Goal: Task Accomplishment & Management: Use online tool/utility

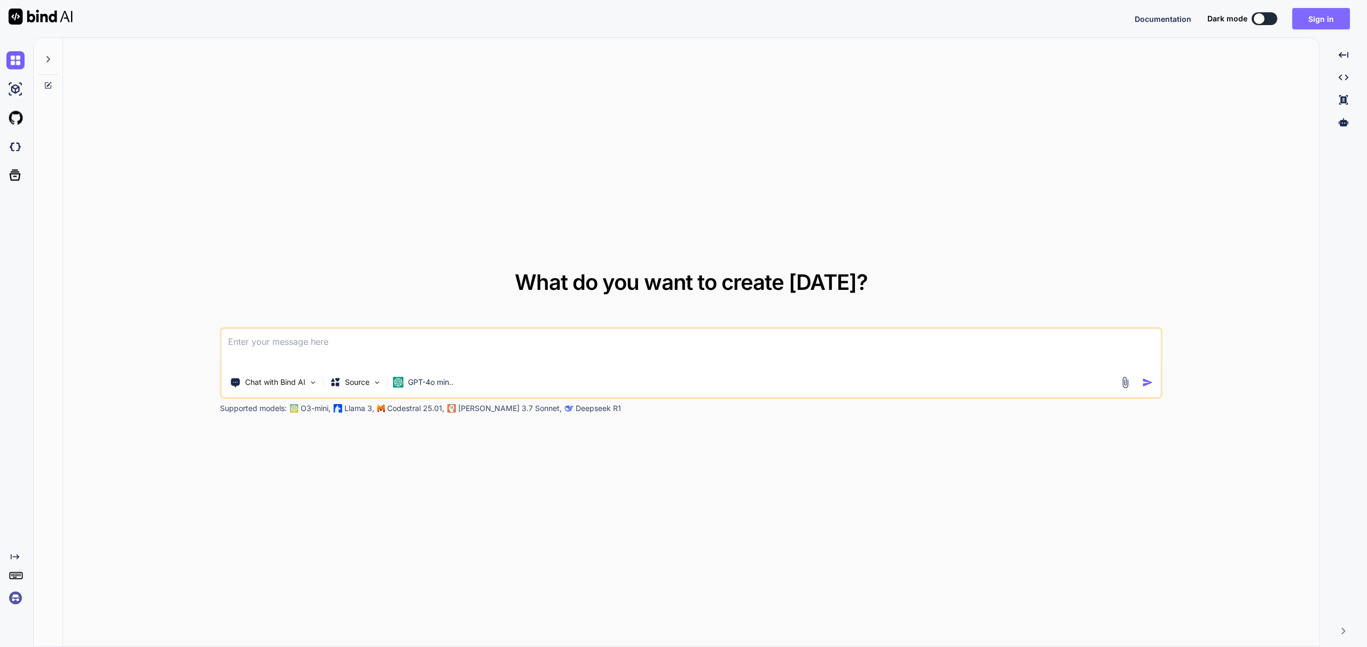
click at [1323, 18] on button "Sign in" at bounding box center [1322, 18] width 58 height 21
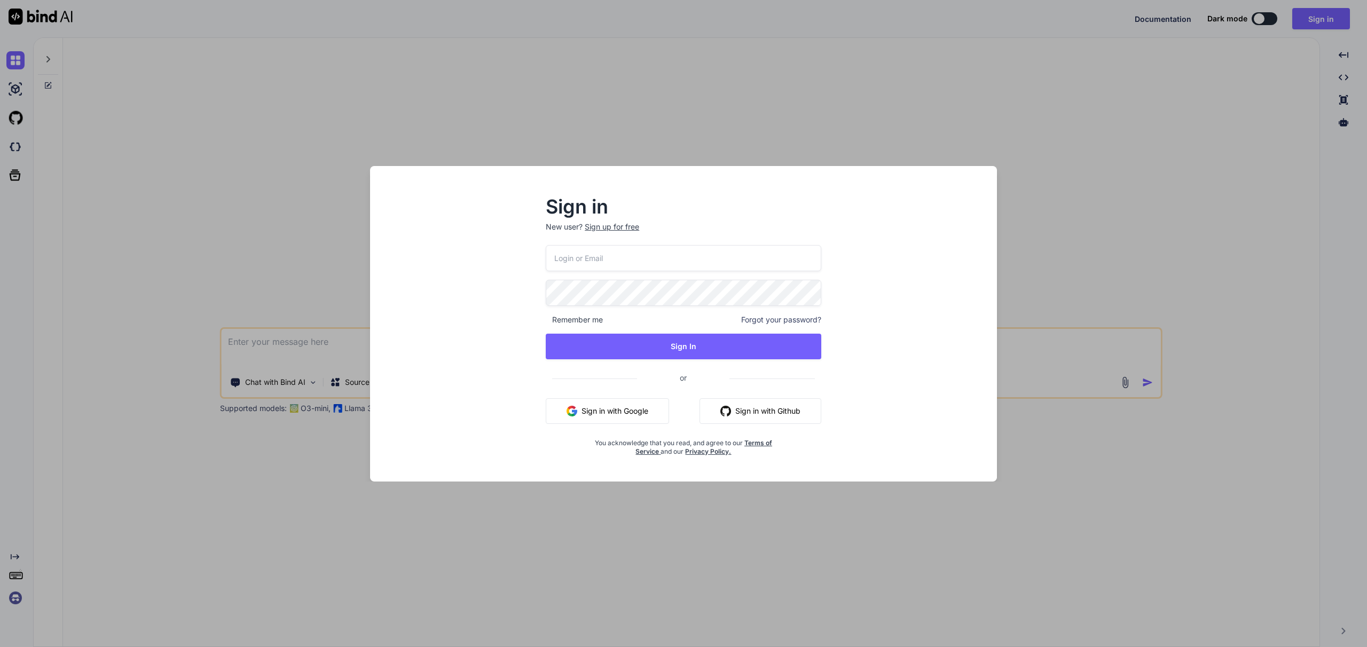
type input "marnick@degroot.net"
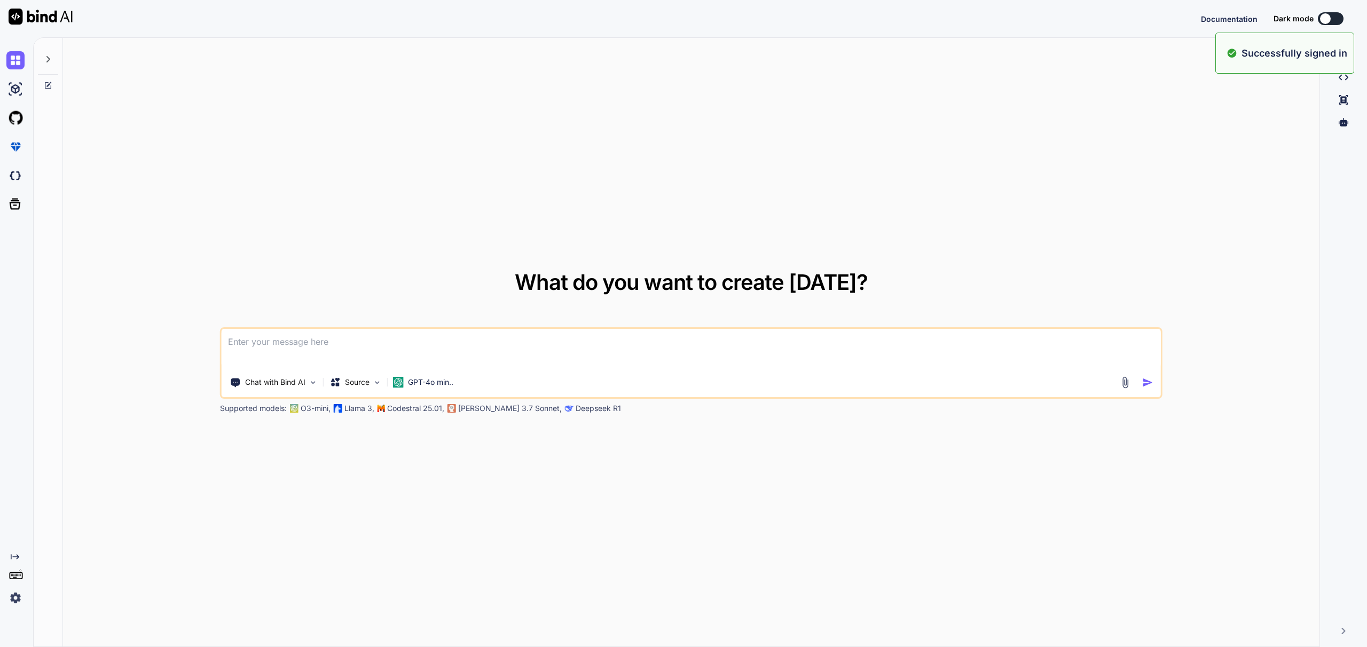
type textarea "x"
click at [17, 619] on div "Created with Pixso." at bounding box center [16, 342] width 33 height 610
click at [14, 599] on img at bounding box center [15, 598] width 18 height 18
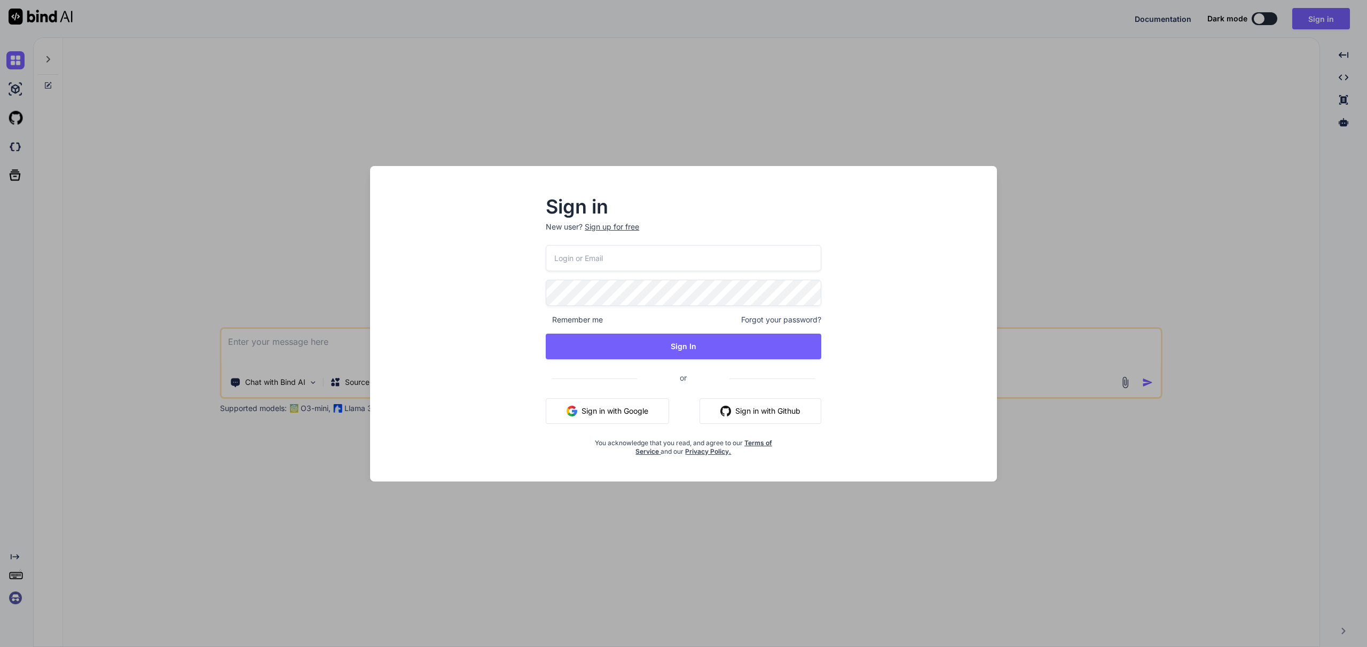
click at [737, 276] on div "Remember me Forgot your password? Sign In or Sign in with Google Sign in with G…" at bounding box center [684, 350] width 276 height 211
click at [935, 101] on div "Sign in New user? Sign up for free Remember me Forgot your password? Sign In or…" at bounding box center [683, 323] width 1367 height 647
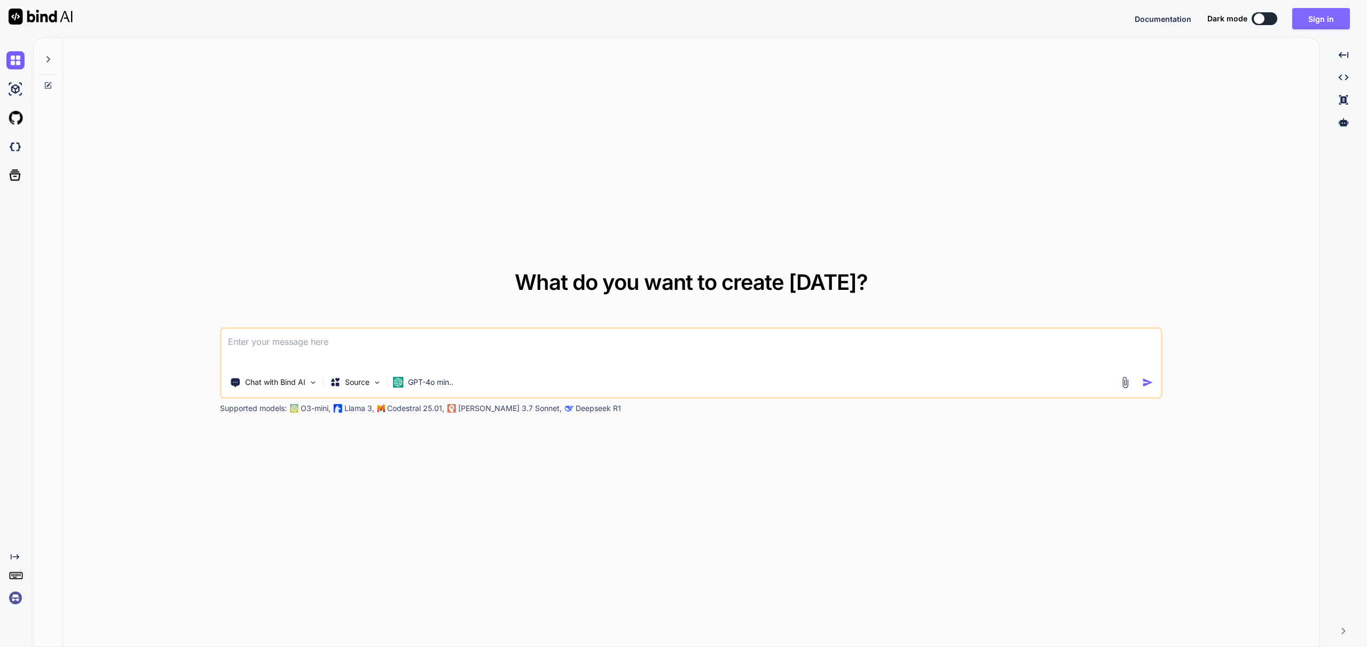
click at [1310, 17] on button "Sign in" at bounding box center [1322, 18] width 58 height 21
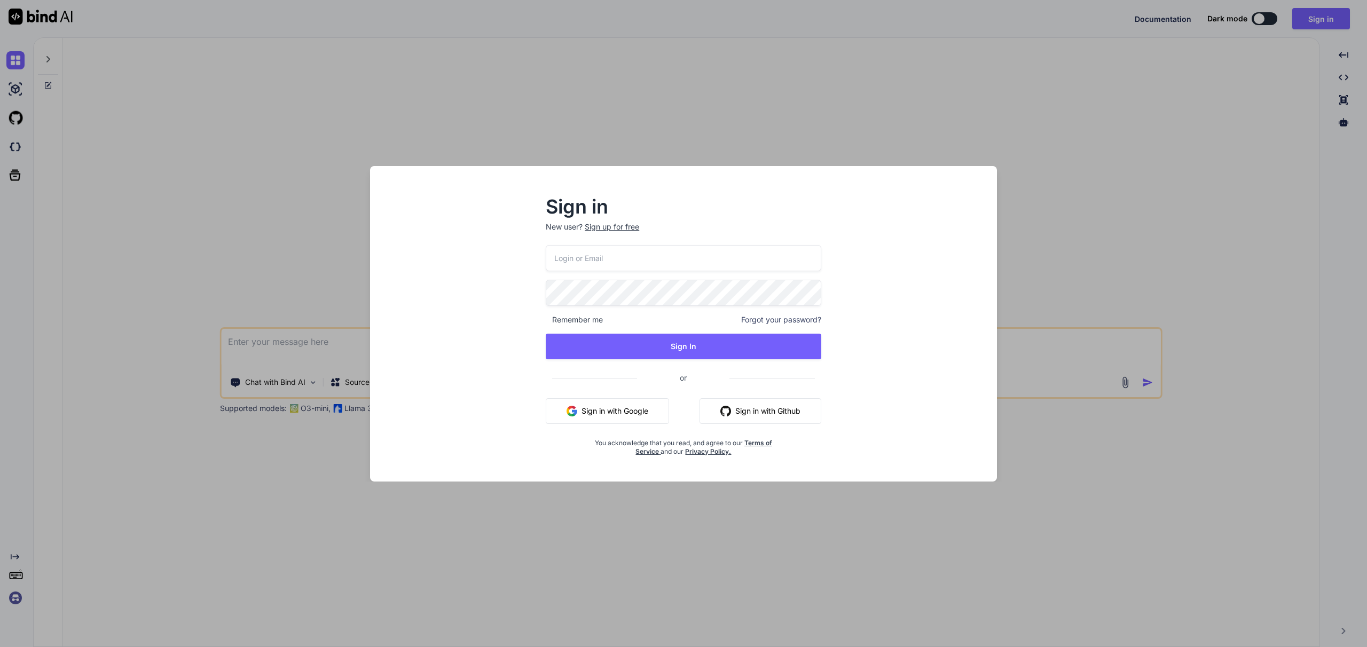
type input "marnick@degroot.net"
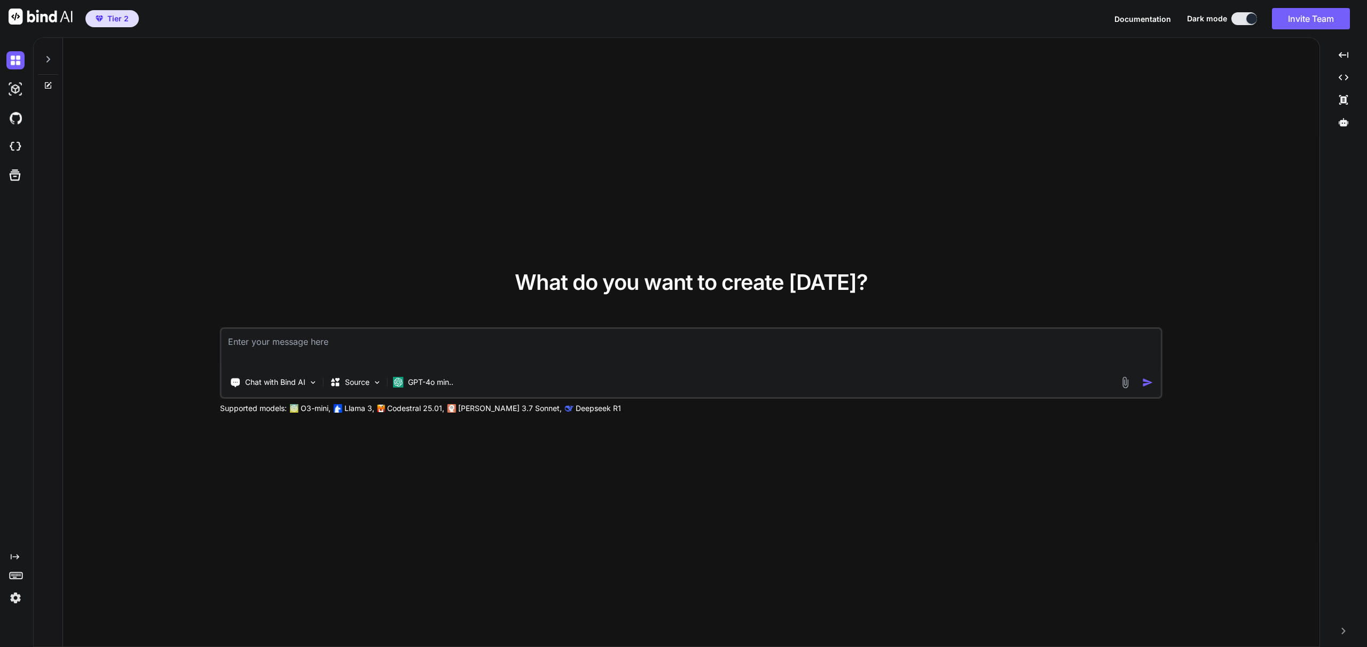
click at [510, 193] on div "What do you want to create today? Chat with Bind AI Source GPT-4o min.. Support…" at bounding box center [691, 343] width 1257 height 610
click at [21, 597] on img at bounding box center [15, 598] width 18 height 18
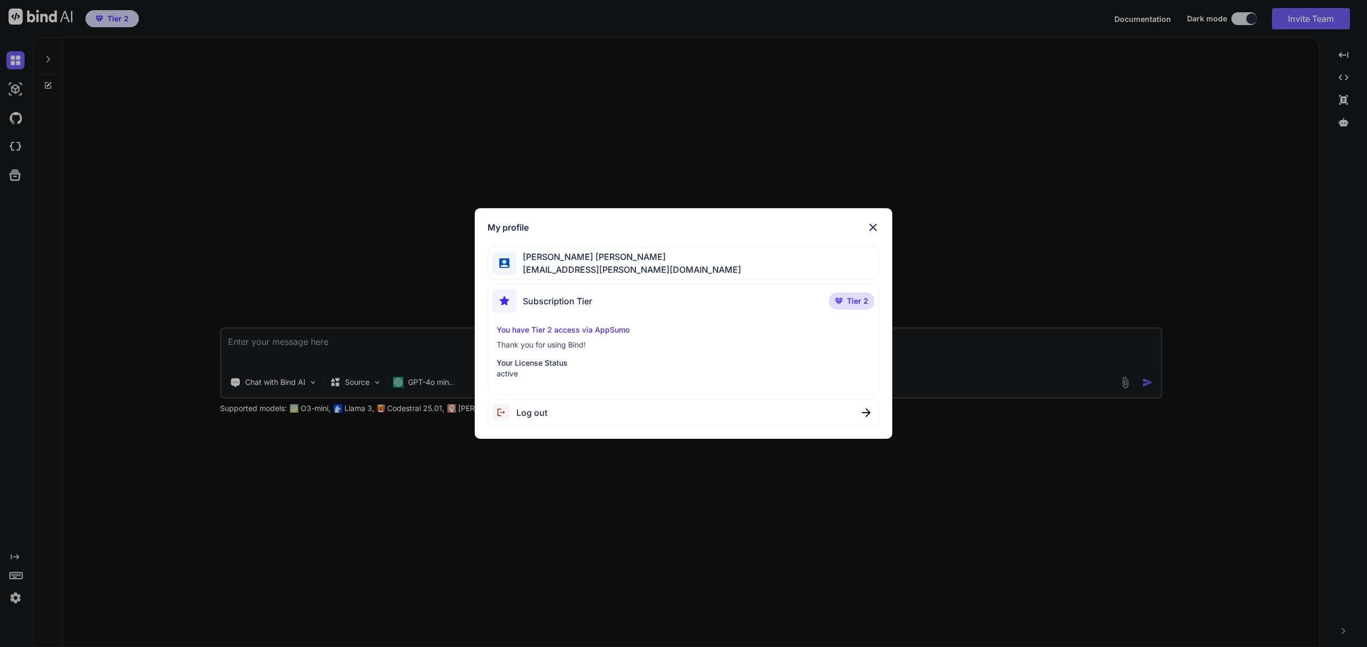
click at [557, 336] on div "You have Tier 2 access via AppSumo Thank you for using Bind! Your License Statu…" at bounding box center [683, 352] width 382 height 54
click at [575, 307] on span "Subscription Tier" at bounding box center [557, 301] width 69 height 13
click at [589, 259] on span "Marnick de Groot" at bounding box center [628, 256] width 225 height 13
click at [582, 302] on span "Subscription Tier" at bounding box center [557, 301] width 69 height 13
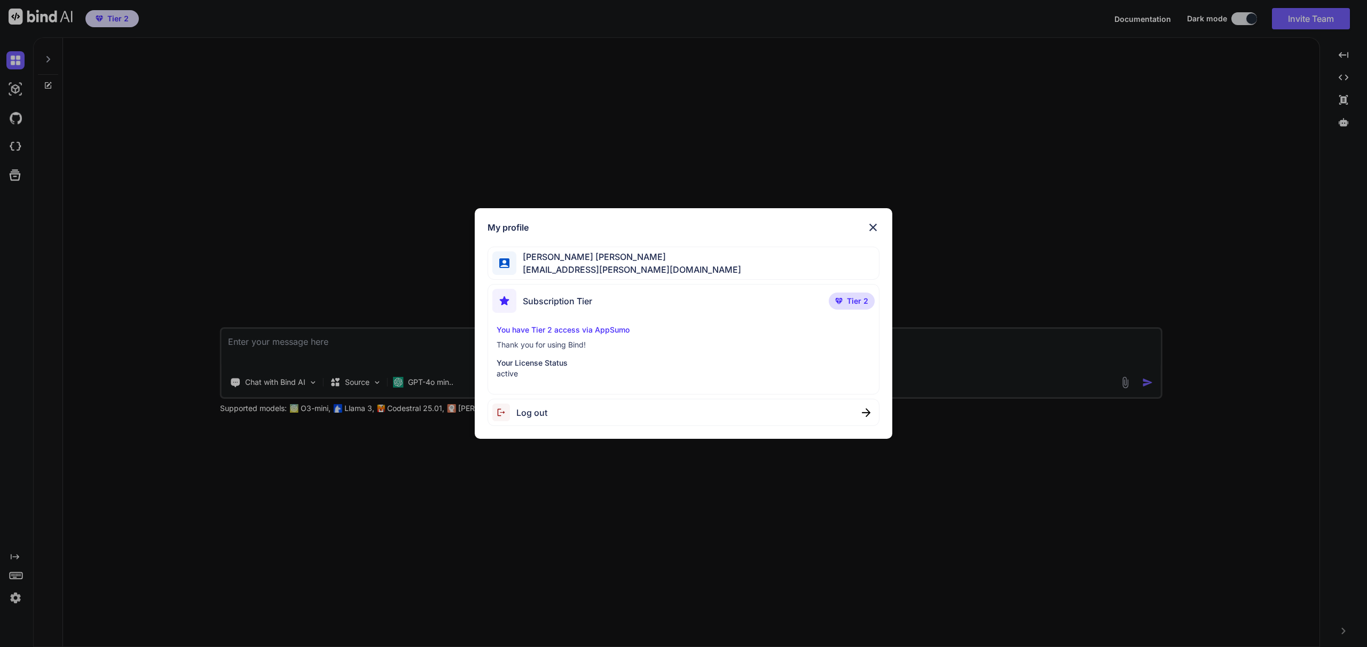
click at [561, 309] on div "Subscription Tier" at bounding box center [542, 301] width 100 height 24
click at [568, 332] on p "You have Tier 2 access via AppSumo" at bounding box center [684, 330] width 374 height 11
click at [559, 358] on p "Your License Status" at bounding box center [684, 363] width 374 height 11
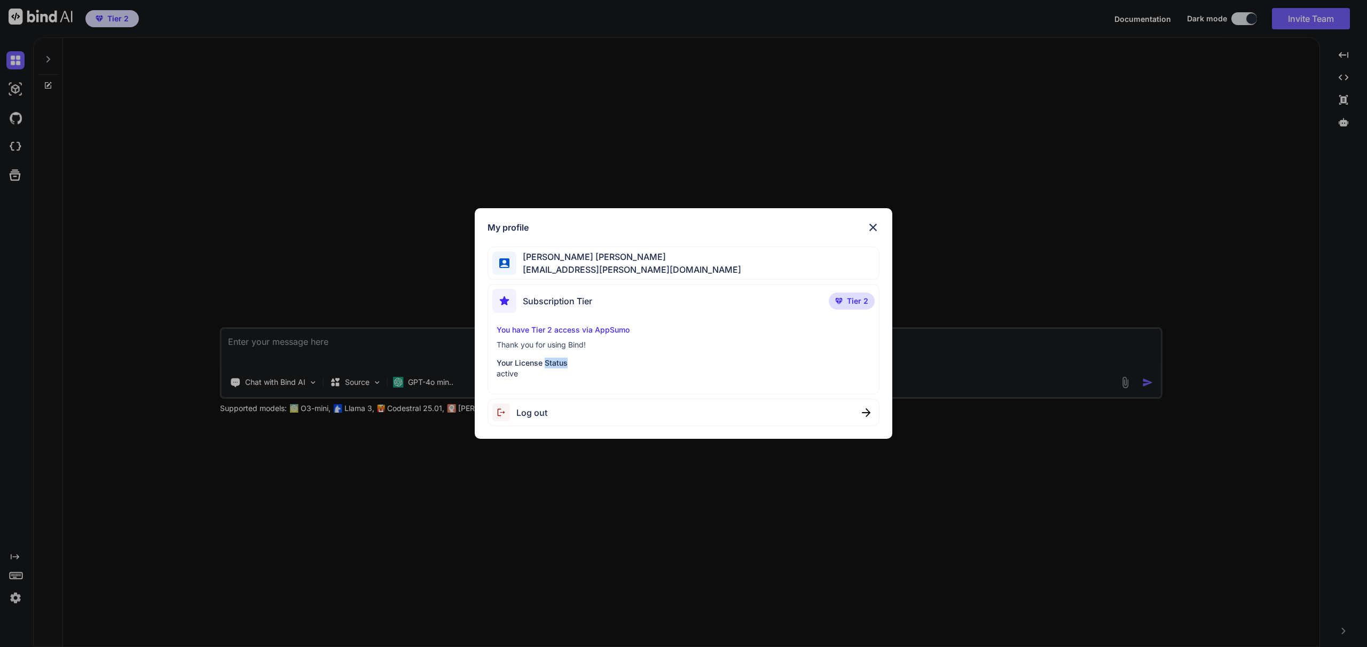
click at [558, 361] on p "Your License Status" at bounding box center [684, 363] width 374 height 11
click at [557, 362] on p "Your License Status" at bounding box center [684, 363] width 374 height 11
click at [558, 362] on p "Your License Status" at bounding box center [684, 363] width 374 height 11
click at [736, 354] on div "You have Tier 2 access via AppSumo Thank you for using Bind! Your License Statu…" at bounding box center [683, 352] width 382 height 54
click at [850, 156] on div "My profile Marnick de Groot marnick@degroot.net Subscription Tier Tier 2 You ha…" at bounding box center [683, 323] width 1367 height 647
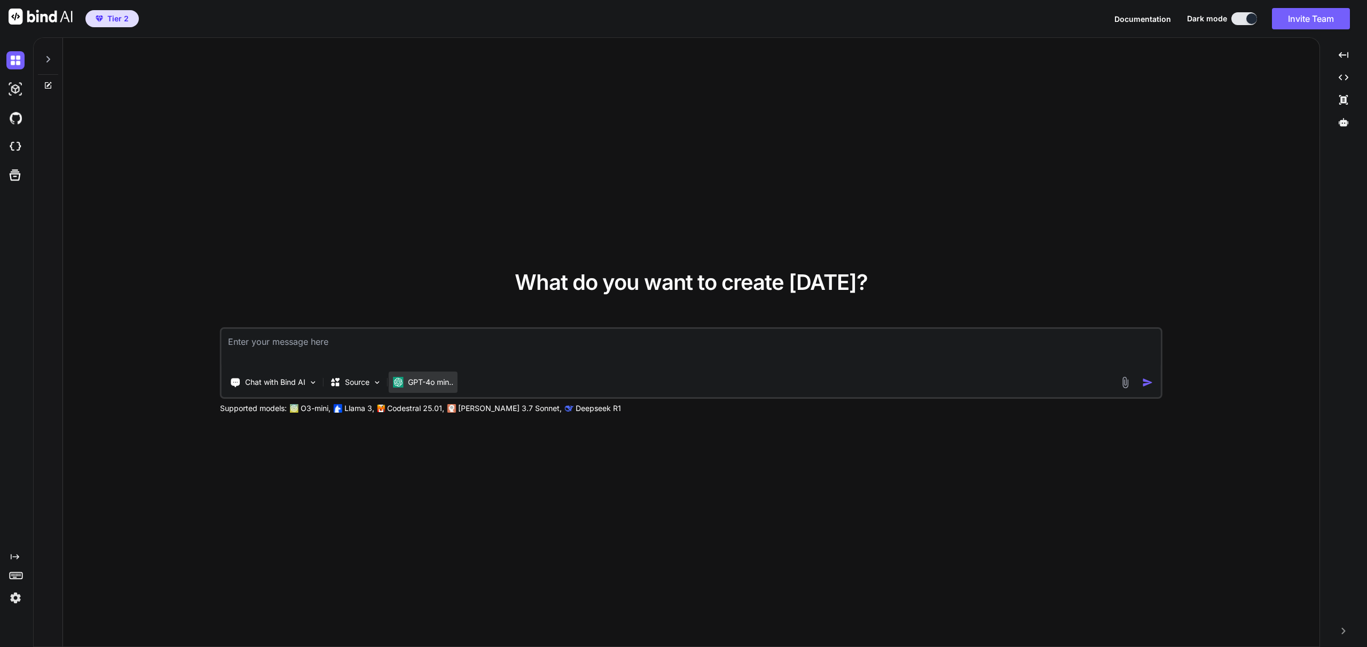
click at [412, 386] on p "GPT-4o min.." at bounding box center [430, 382] width 45 height 11
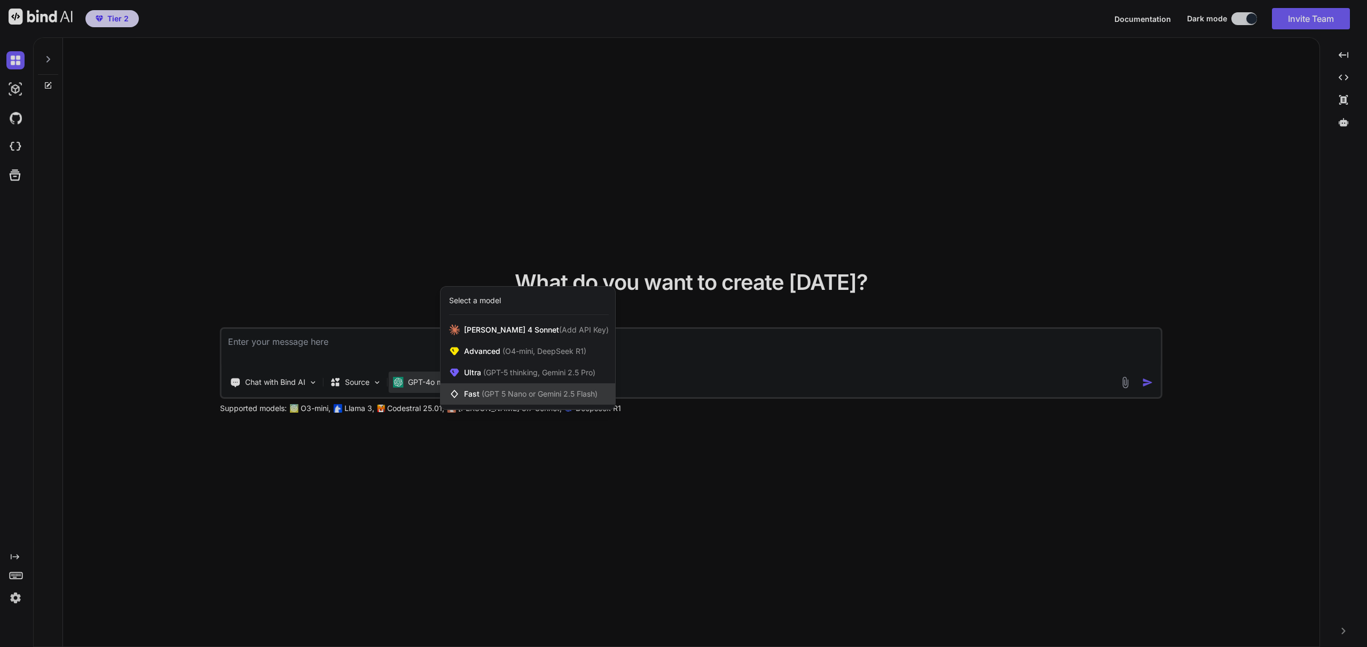
click at [496, 395] on span "(GPT 5 Nano or Gemini 2.5 Flash)" at bounding box center [540, 393] width 116 height 9
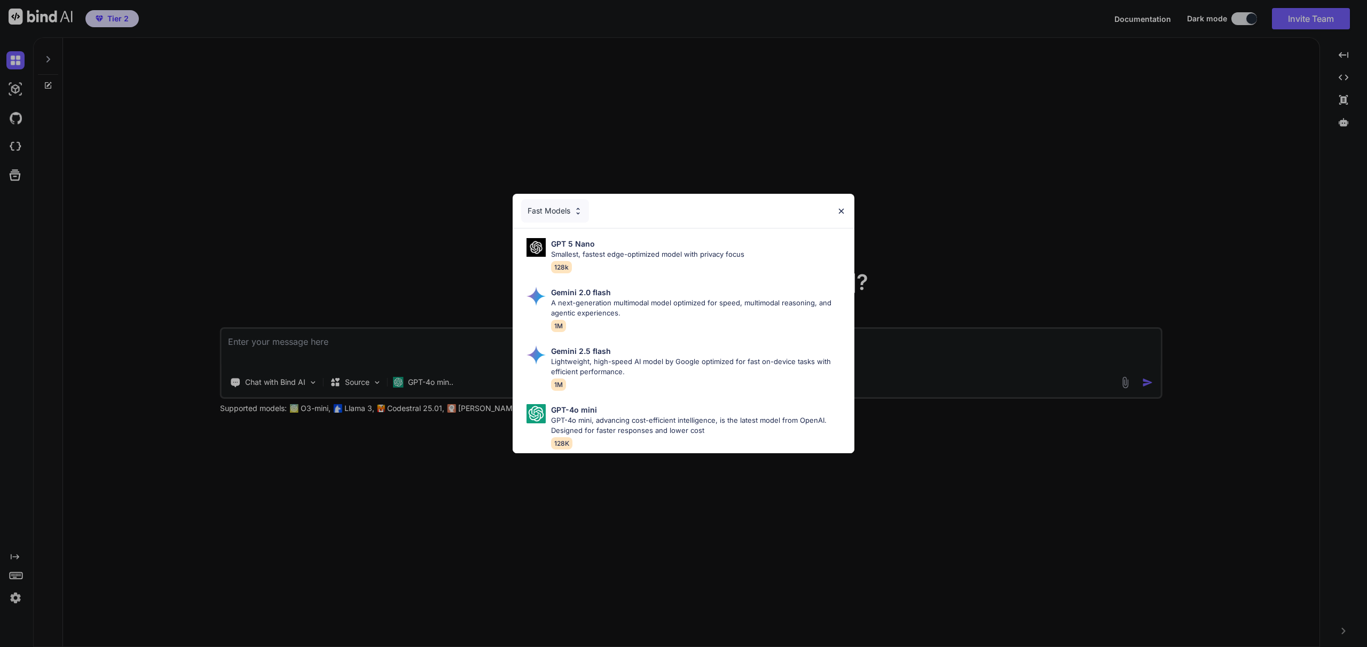
click at [562, 206] on div "Fast Models" at bounding box center [555, 211] width 68 height 24
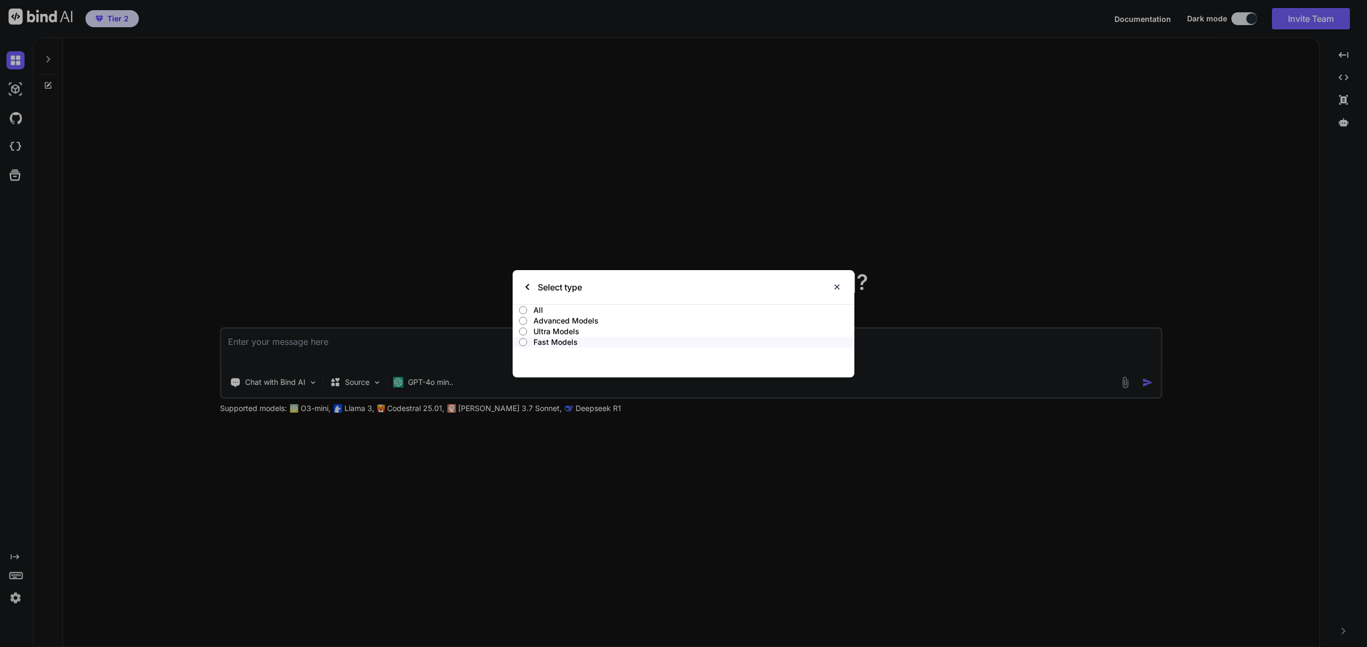
click at [542, 312] on p "All" at bounding box center [694, 310] width 321 height 11
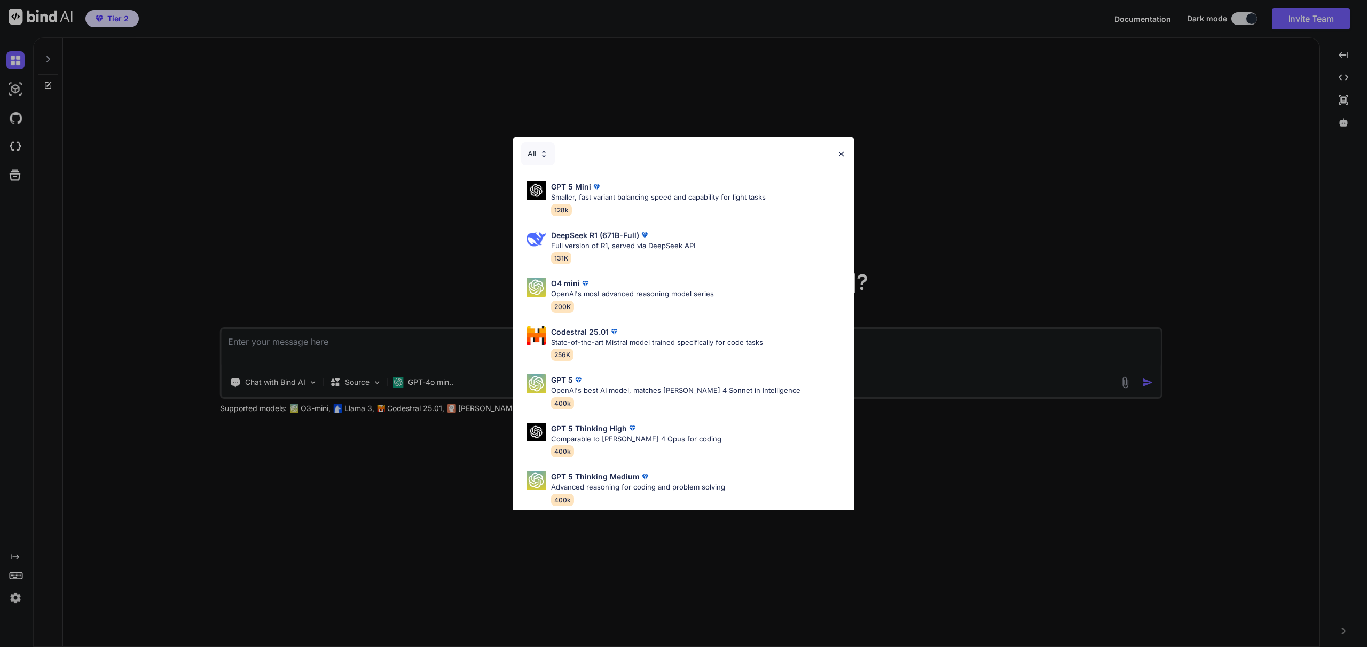
click at [536, 147] on div "All" at bounding box center [538, 154] width 34 height 24
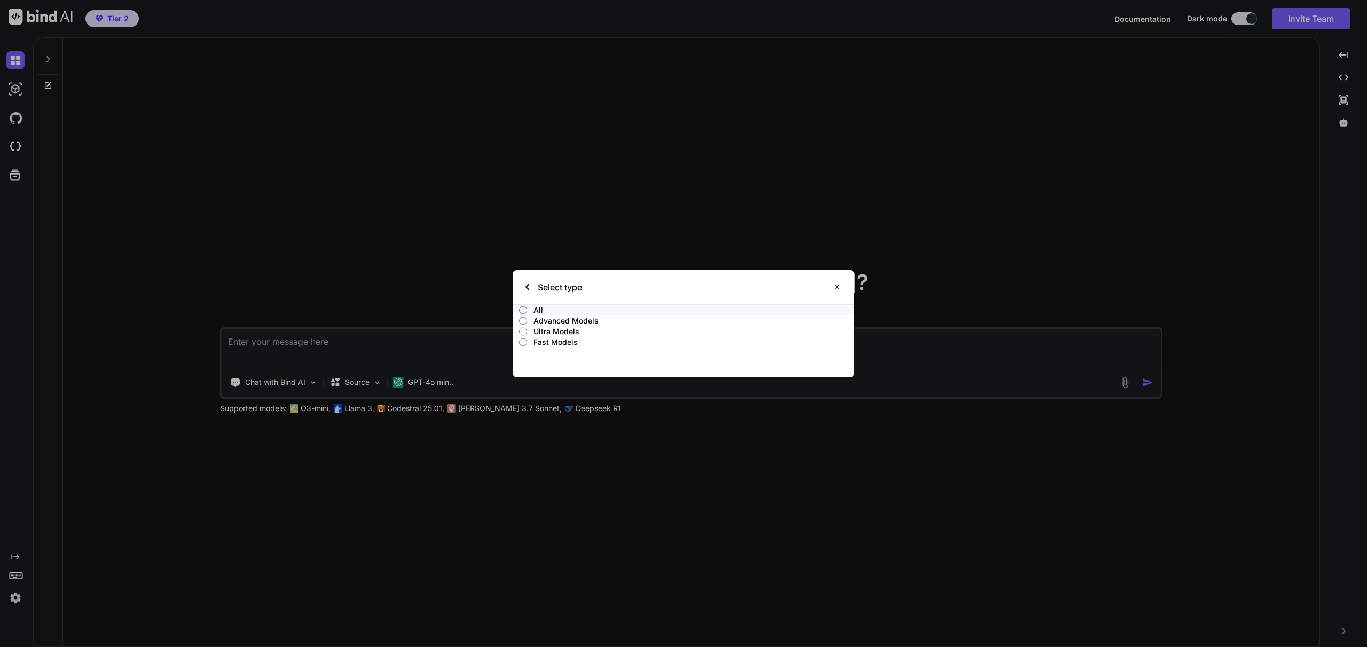
click at [538, 324] on p "Advanced Models" at bounding box center [694, 321] width 321 height 11
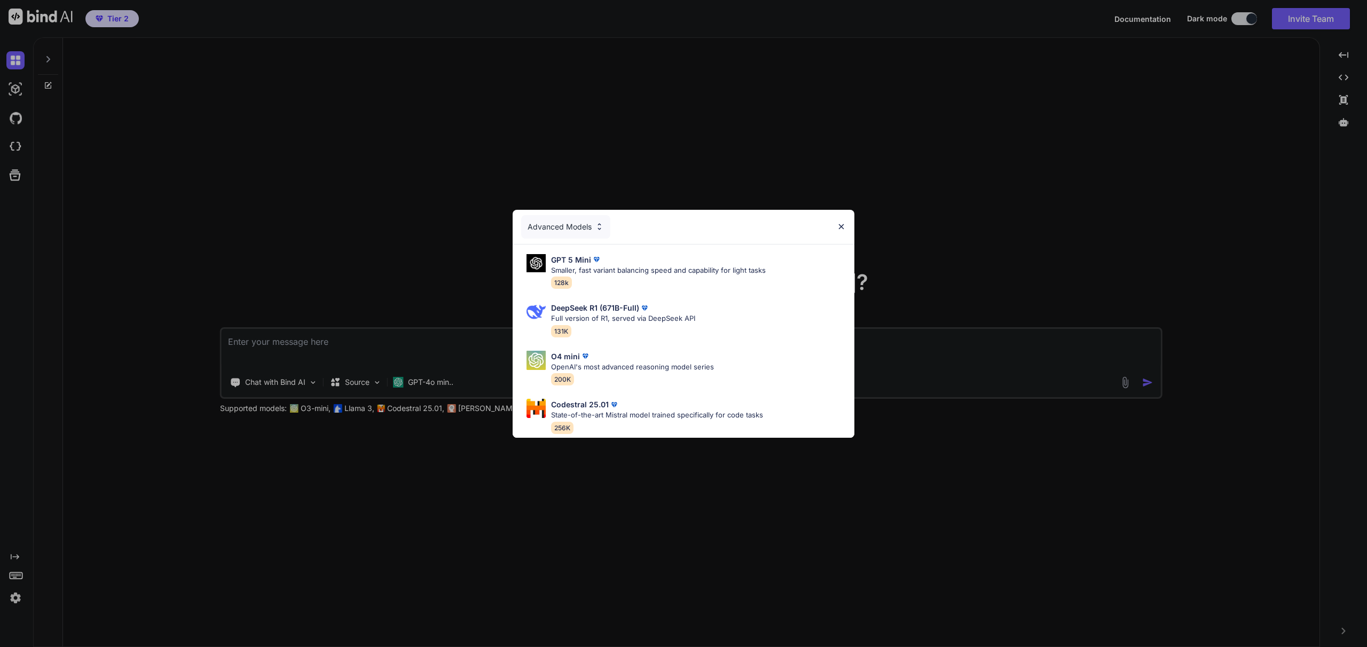
click at [356, 346] on div "Advanced Models GPT 5 Mini Smaller, fast variant balancing speed and capability…" at bounding box center [683, 323] width 1367 height 647
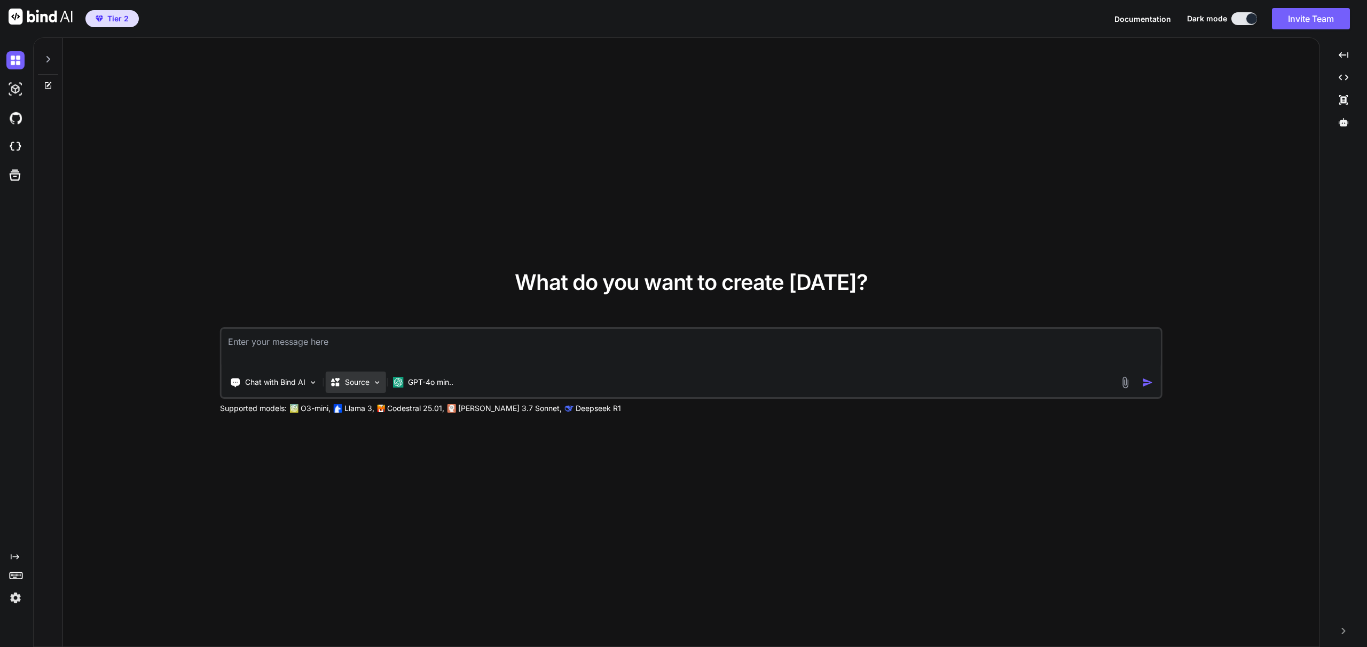
click at [362, 381] on p "Source" at bounding box center [357, 382] width 25 height 11
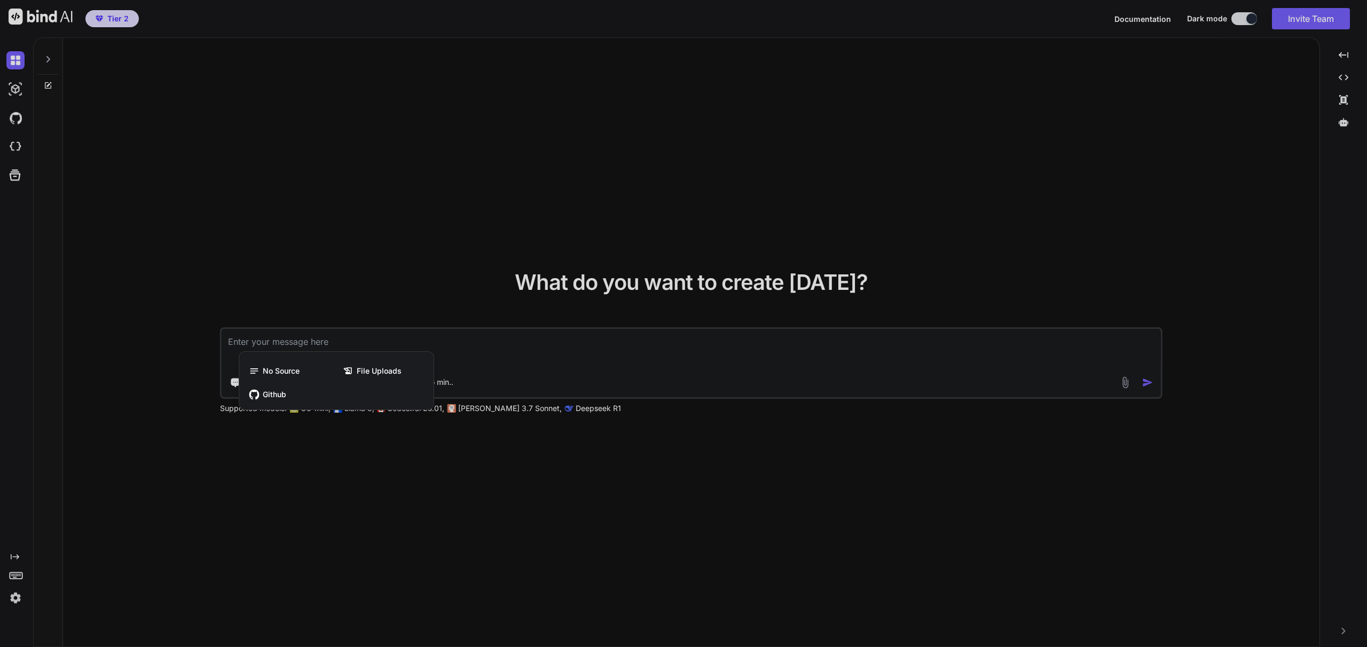
click at [362, 308] on div at bounding box center [683, 323] width 1367 height 647
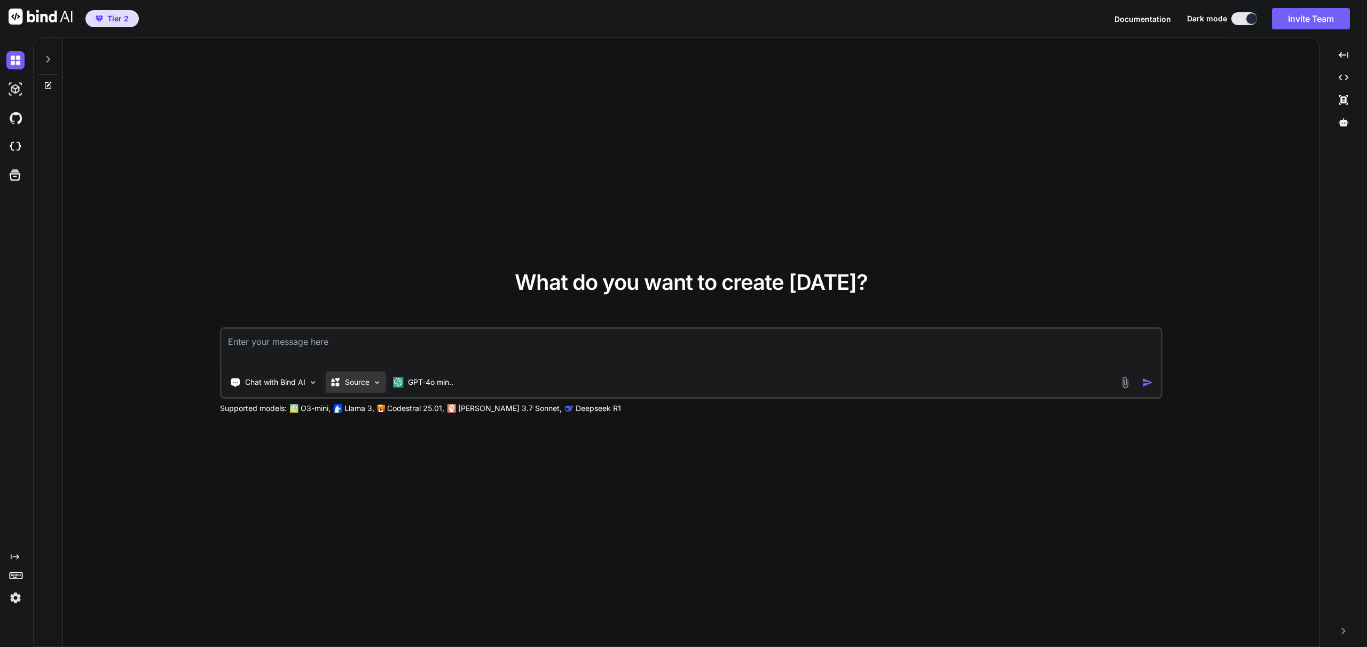
click at [355, 384] on p "Source" at bounding box center [357, 382] width 25 height 11
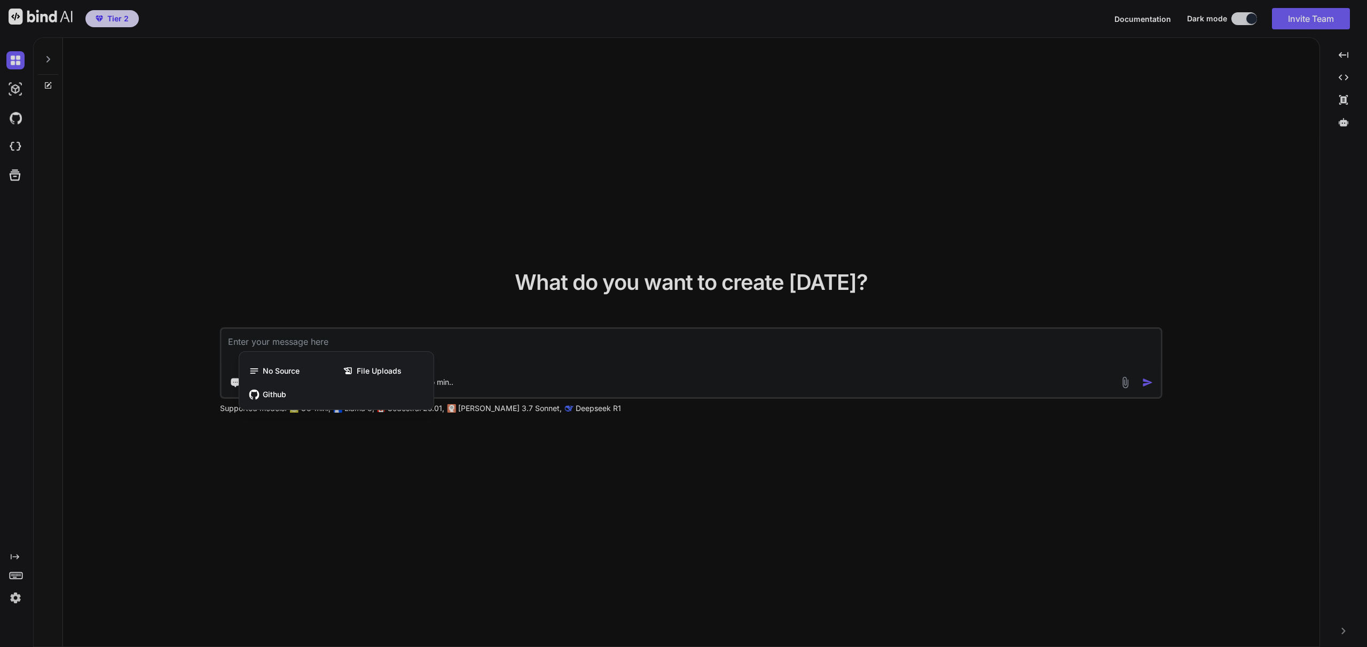
click at [346, 278] on div at bounding box center [683, 323] width 1367 height 647
type textarea "x"
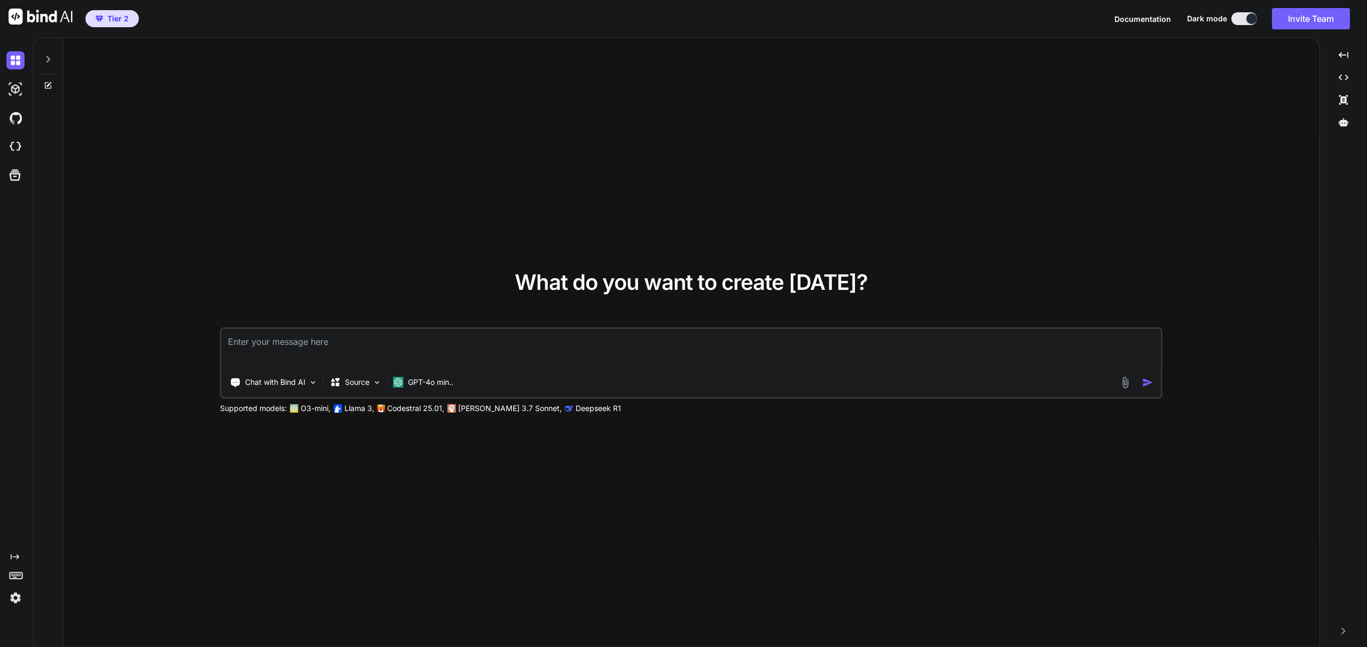
click at [50, 84] on icon at bounding box center [48, 85] width 9 height 9
click at [254, 379] on p "Chat with Bind AI" at bounding box center [275, 382] width 60 height 11
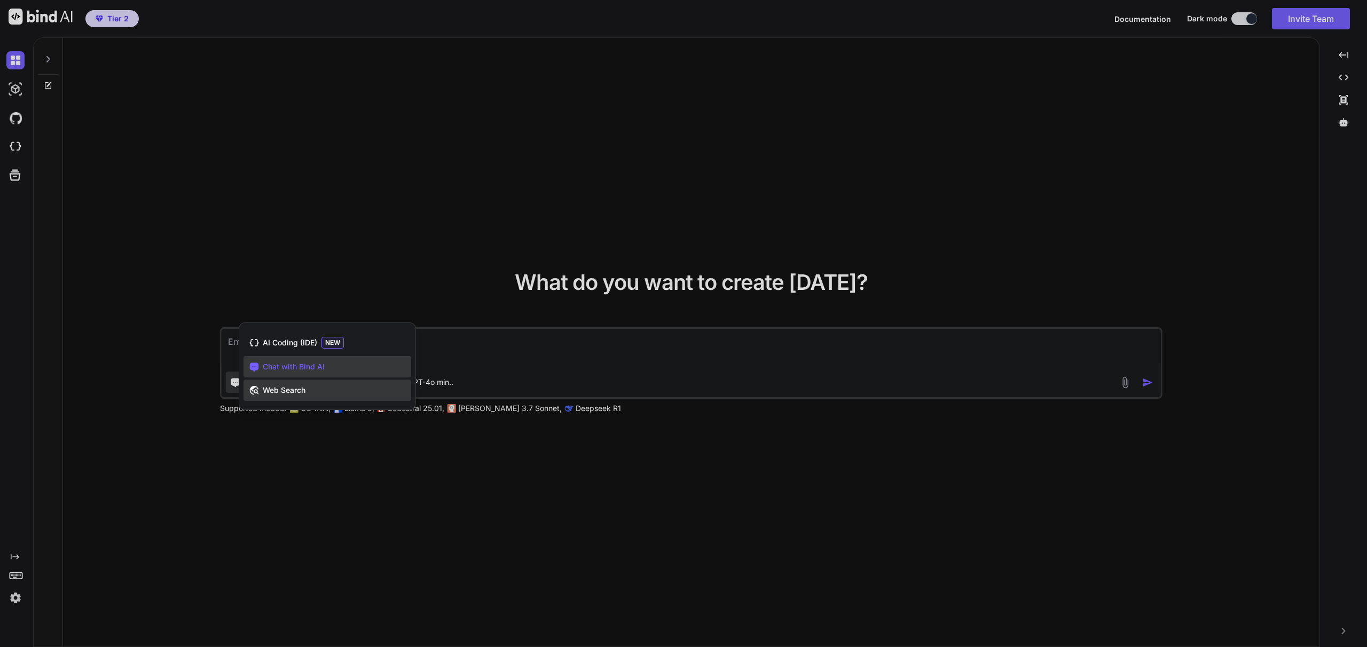
click at [297, 390] on span "Web Search" at bounding box center [284, 390] width 43 height 11
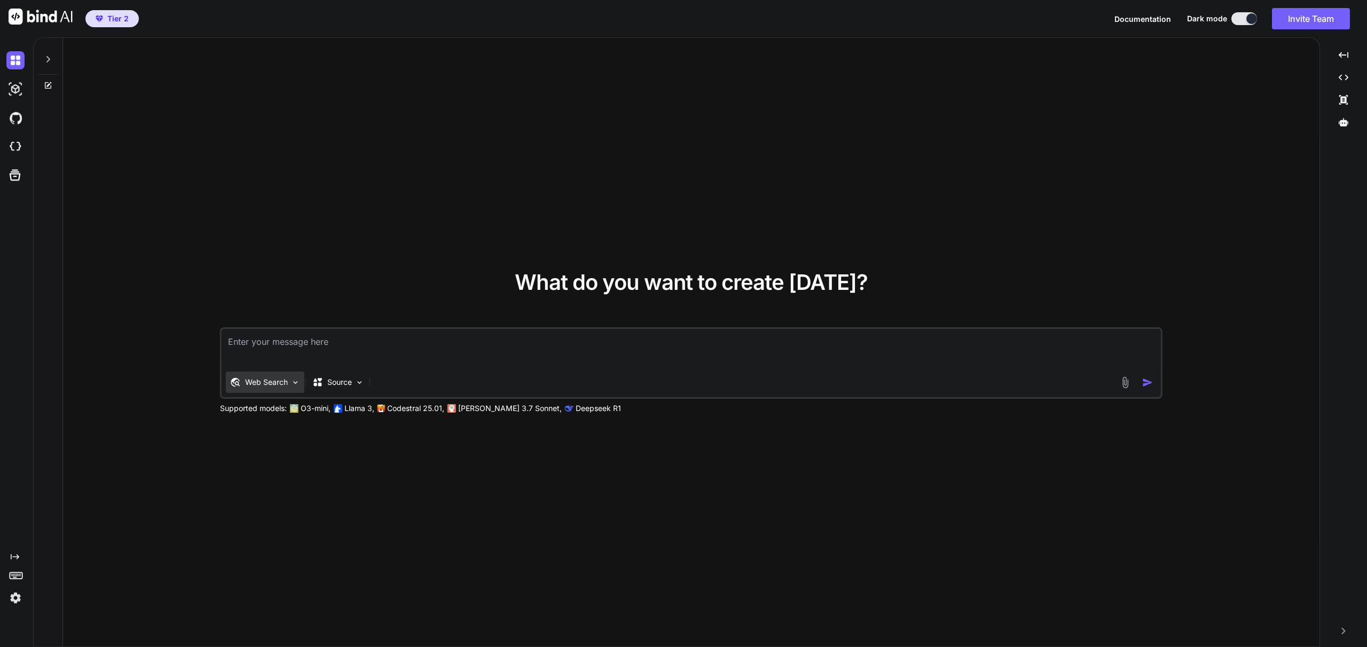
click at [268, 379] on p "Web Search" at bounding box center [266, 382] width 43 height 11
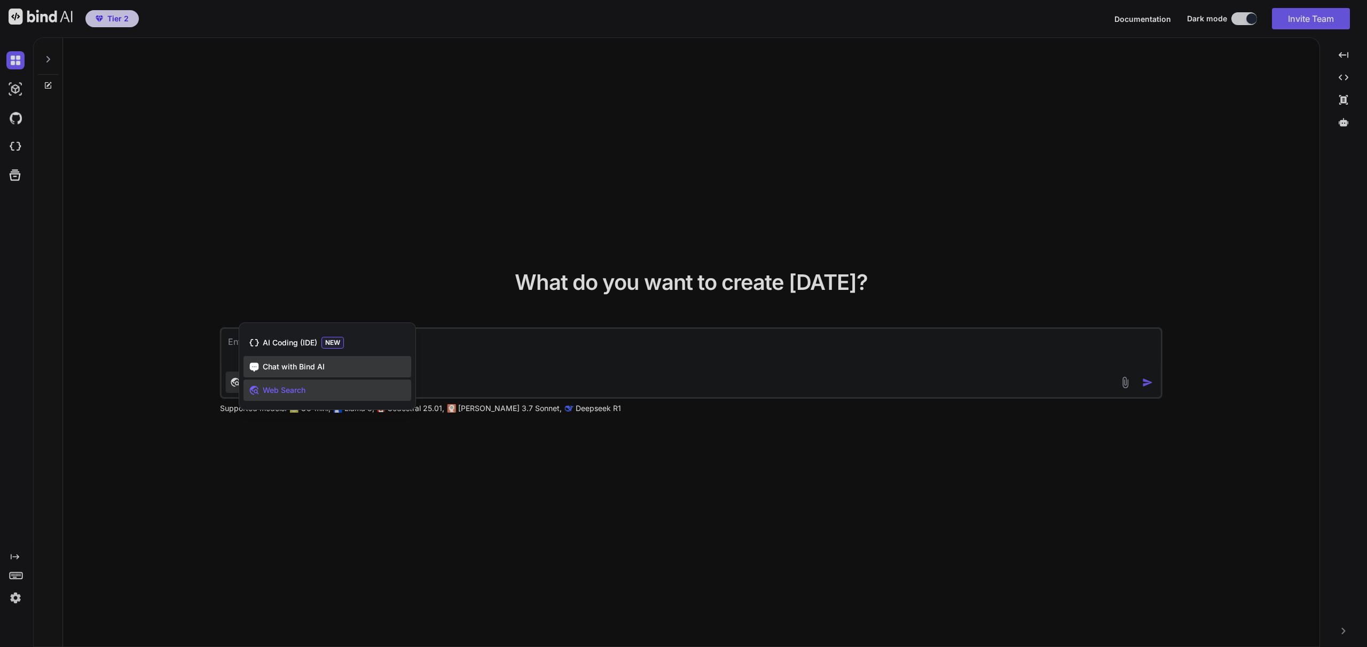
click at [282, 358] on div "Chat with Bind AI" at bounding box center [328, 366] width 168 height 21
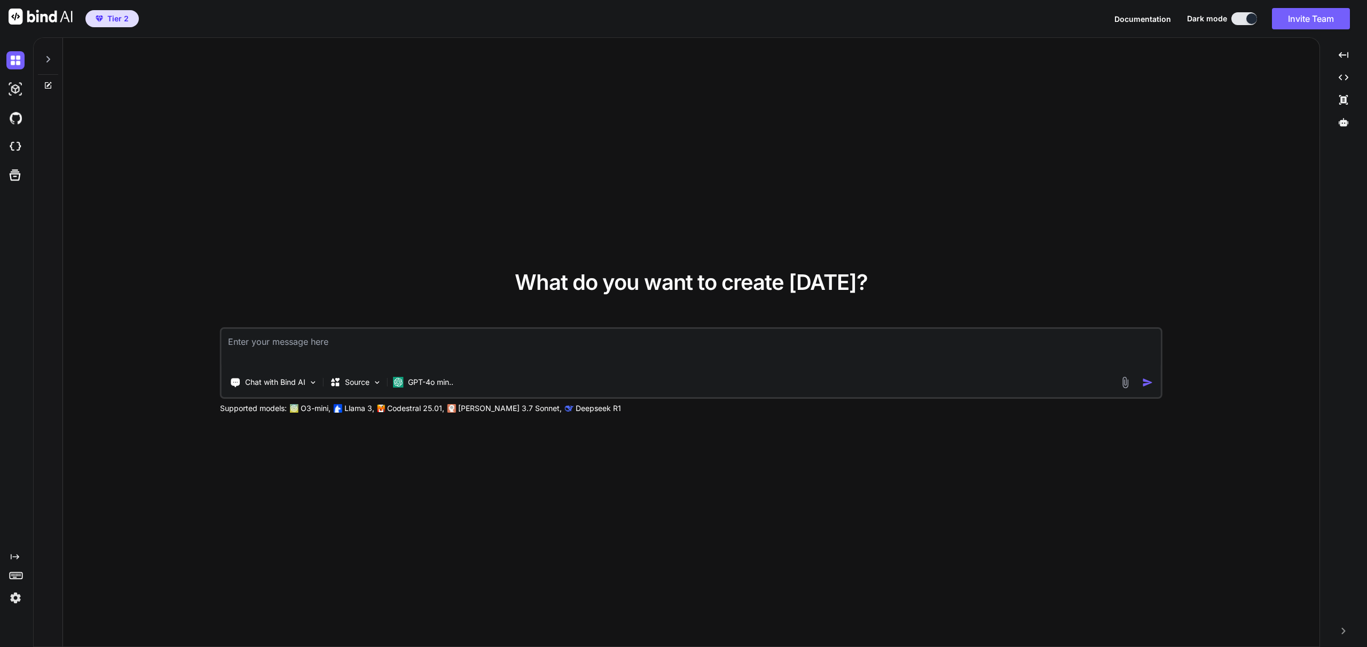
click at [259, 410] on p "Supported models:" at bounding box center [253, 408] width 67 height 11
click at [15, 95] on img at bounding box center [15, 89] width 18 height 18
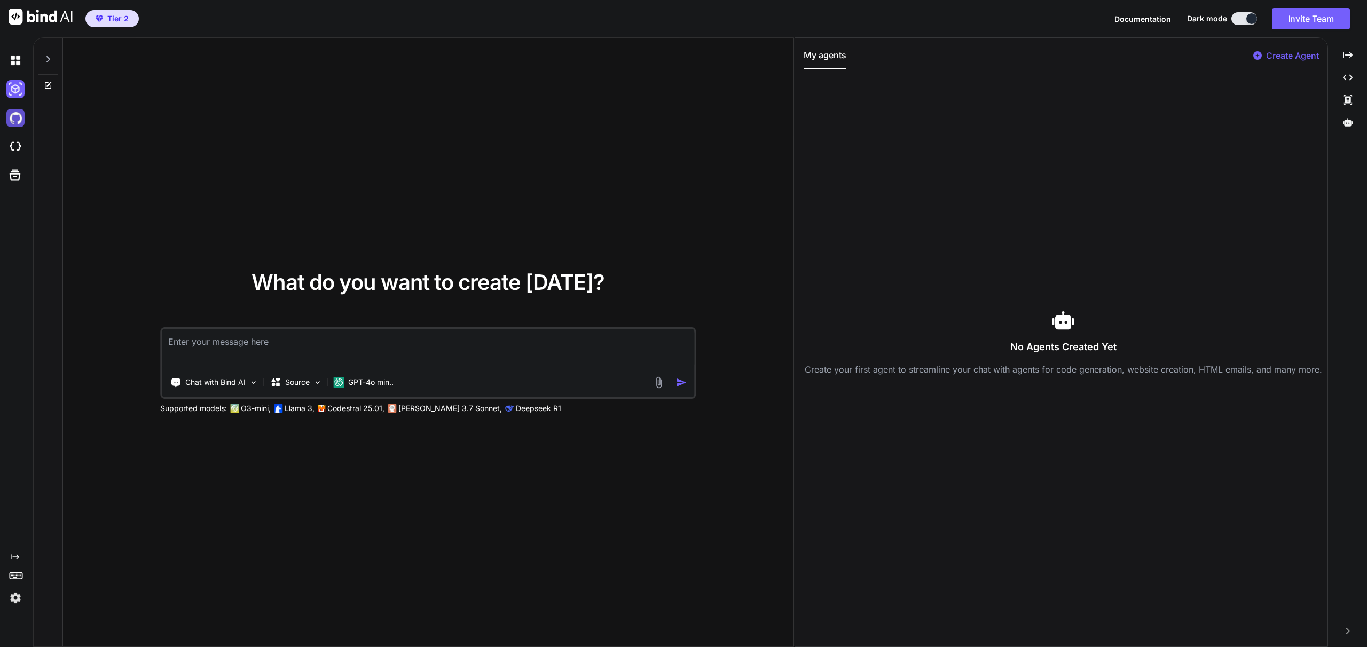
click at [24, 120] on img at bounding box center [15, 118] width 18 height 18
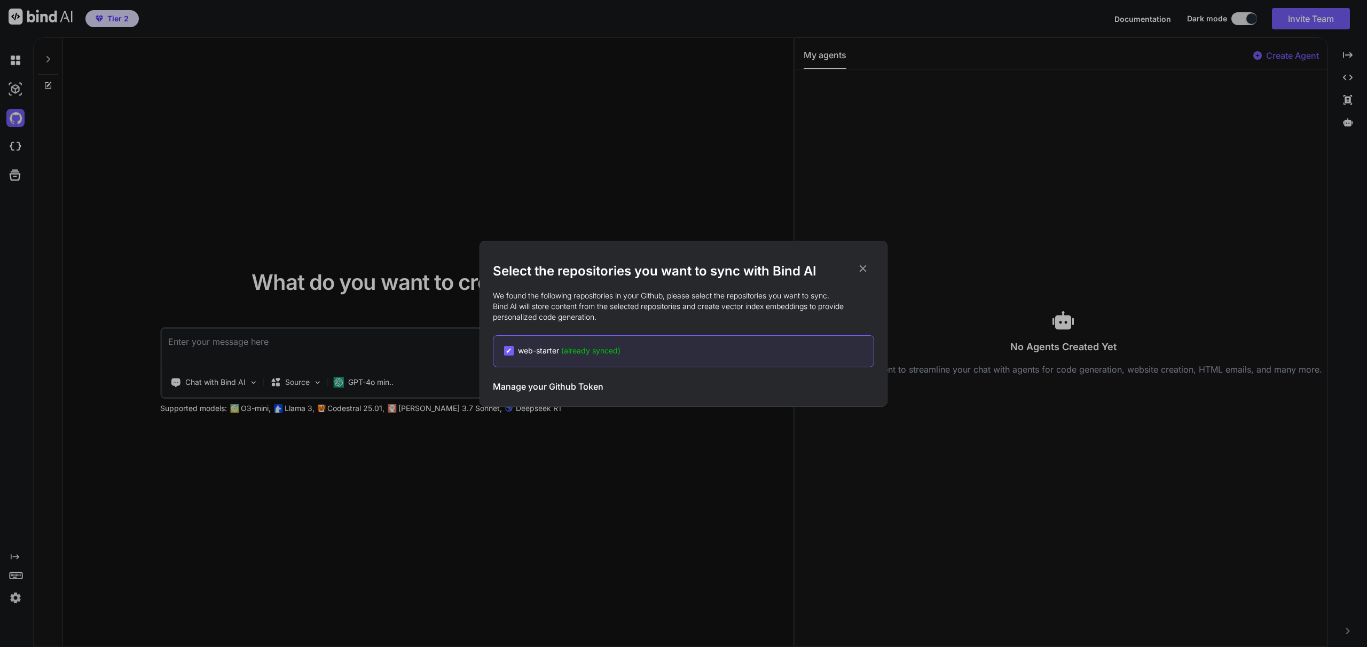
click at [537, 351] on span "web-starter (already synced)" at bounding box center [569, 351] width 103 height 11
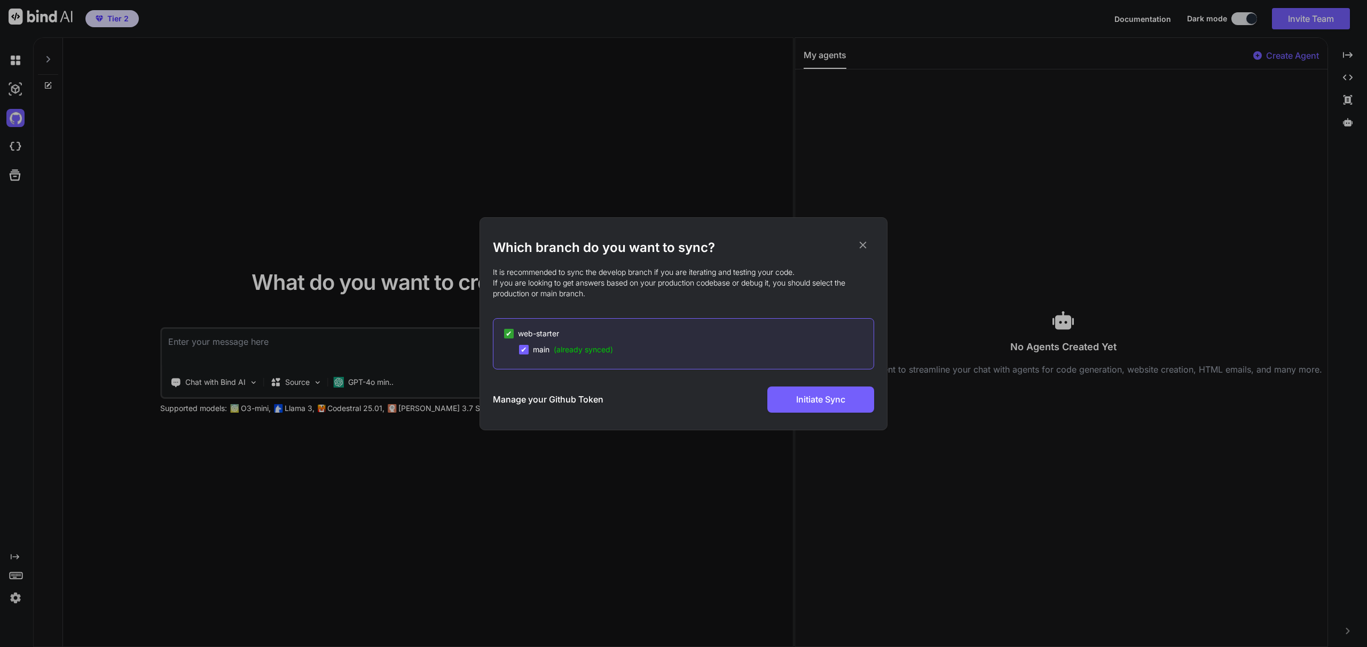
click at [864, 241] on icon at bounding box center [863, 245] width 12 height 12
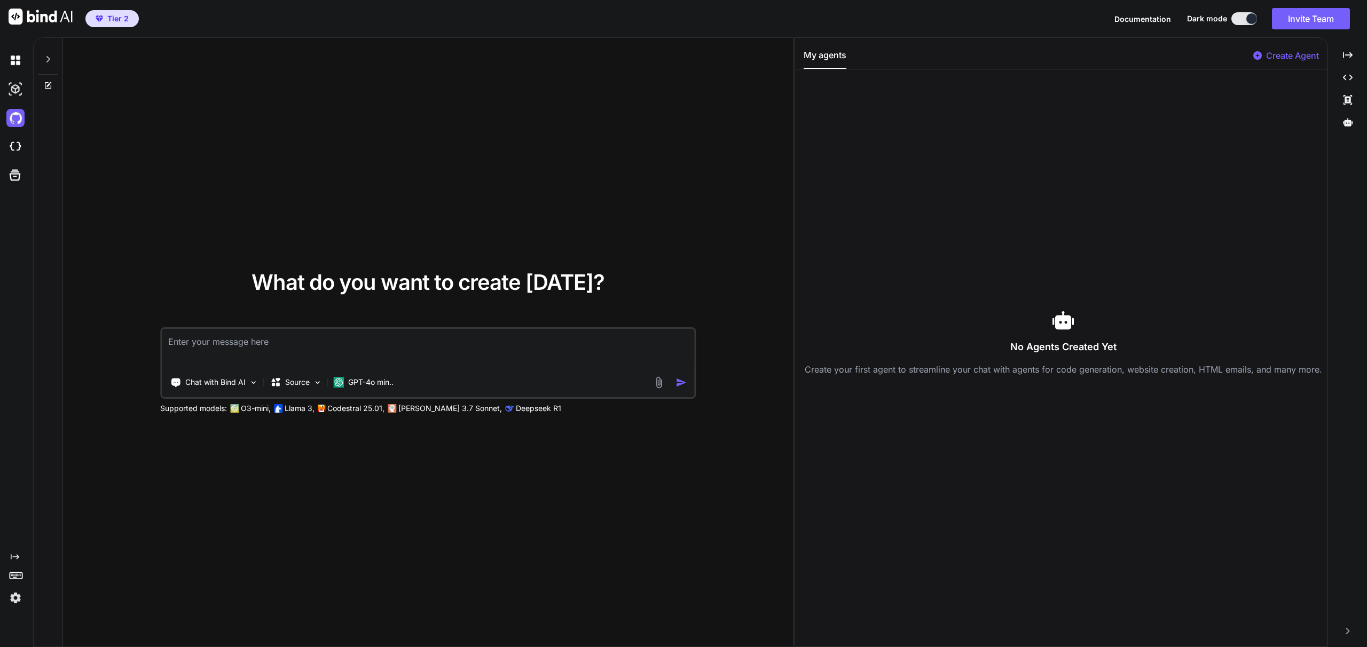
click at [1281, 55] on p "Create Agent" at bounding box center [1292, 55] width 53 height 13
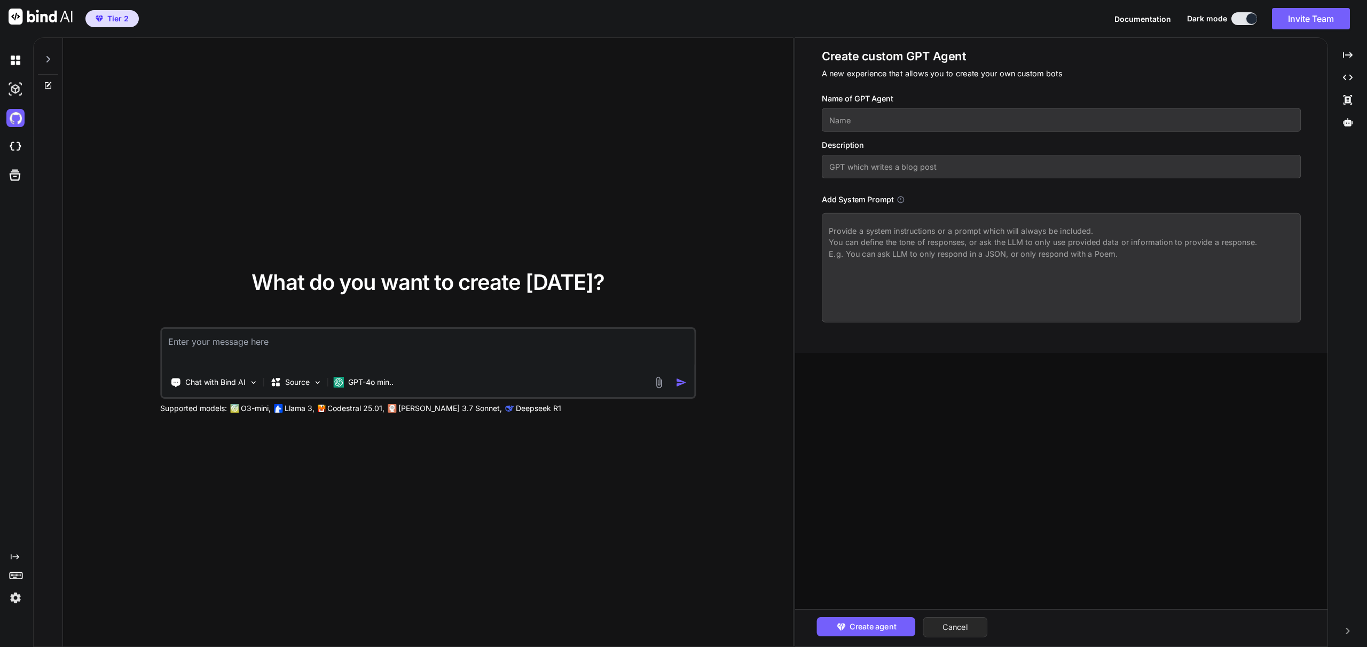
click at [948, 628] on button "Cancel" at bounding box center [955, 627] width 65 height 20
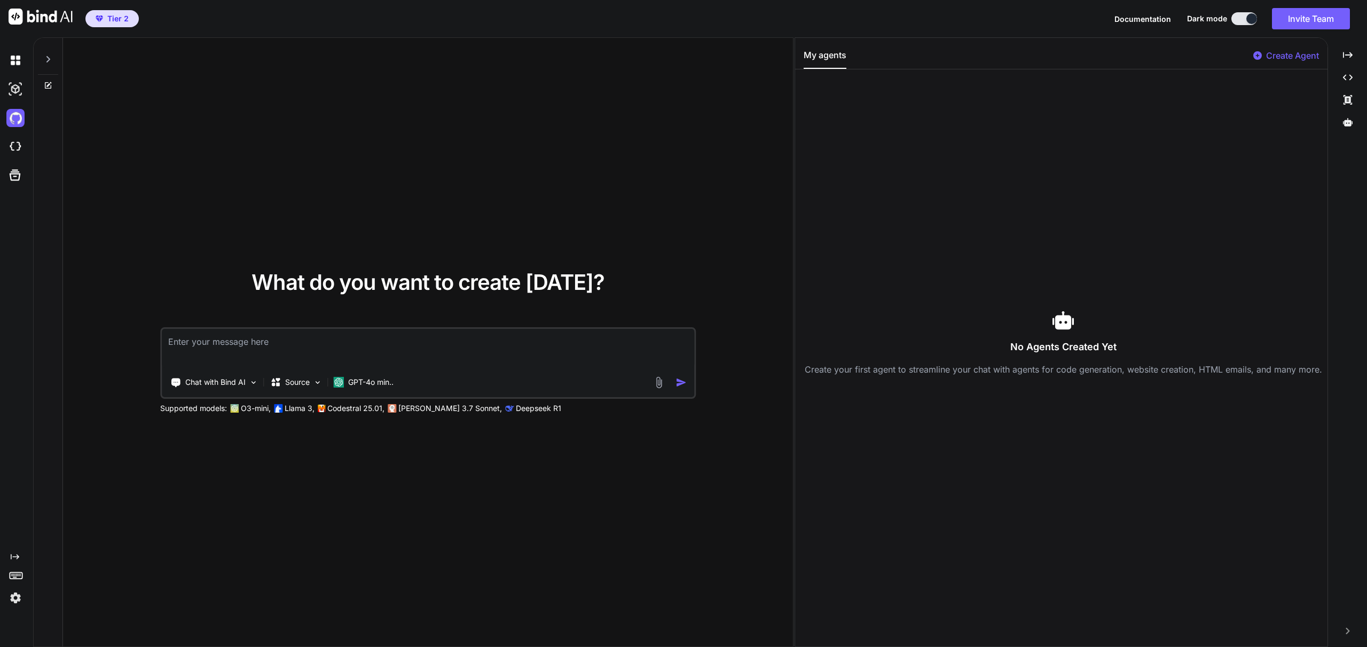
click at [681, 207] on div "What do you want to create [DATE]? Chat with Bind AI Source GPT-4o min.. Suppor…" at bounding box center [428, 343] width 730 height 610
click at [1344, 58] on icon at bounding box center [1348, 55] width 10 height 6
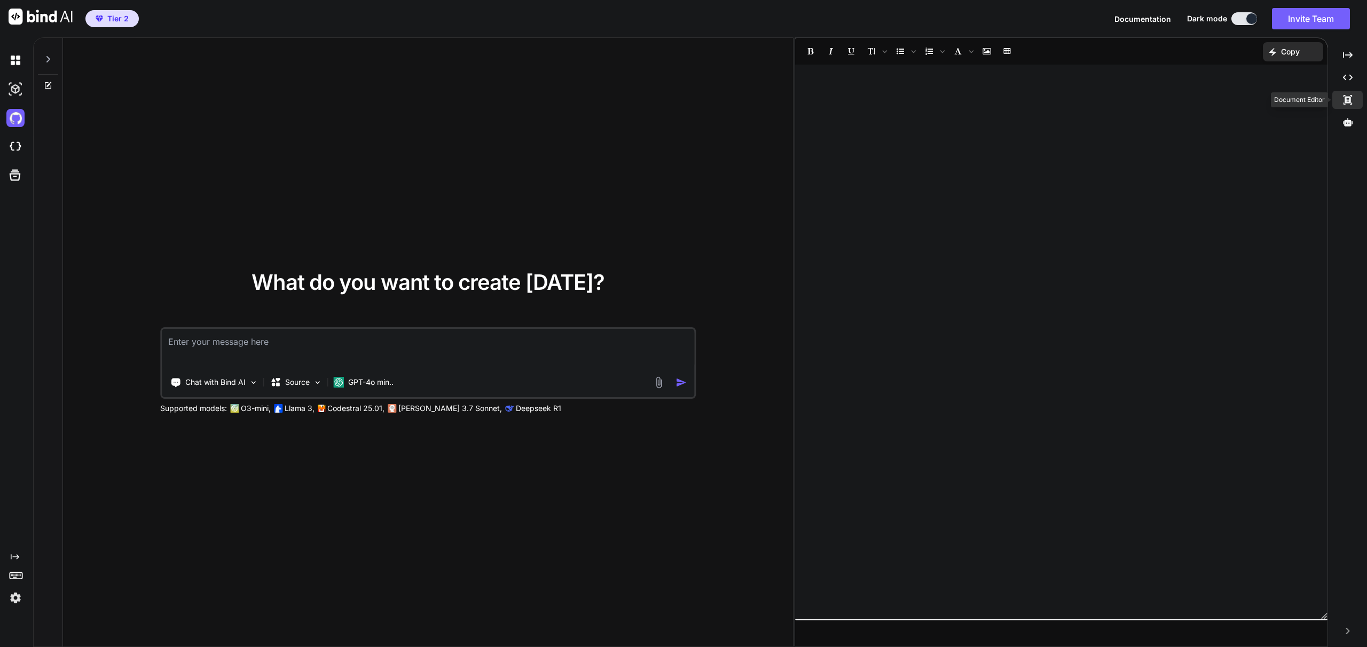
click at [1344, 103] on icon "Created with Pixso." at bounding box center [1348, 100] width 10 height 10
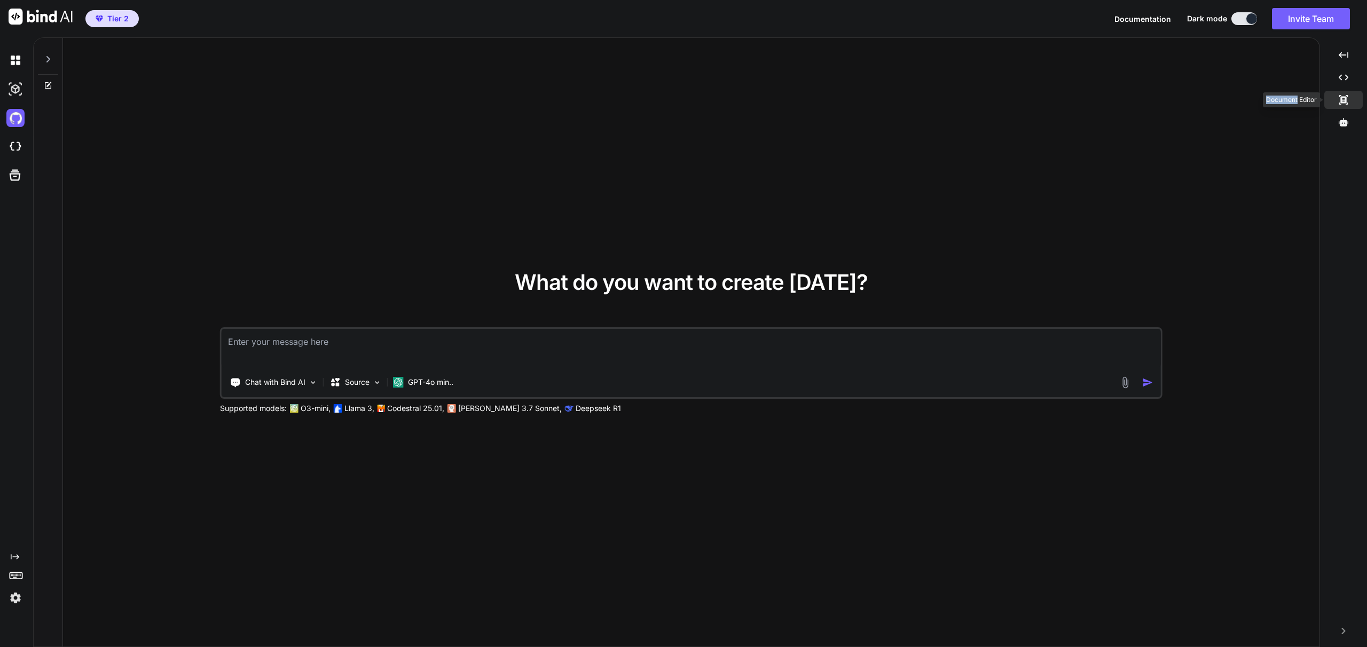
click at [1344, 103] on icon at bounding box center [1344, 100] width 9 height 10
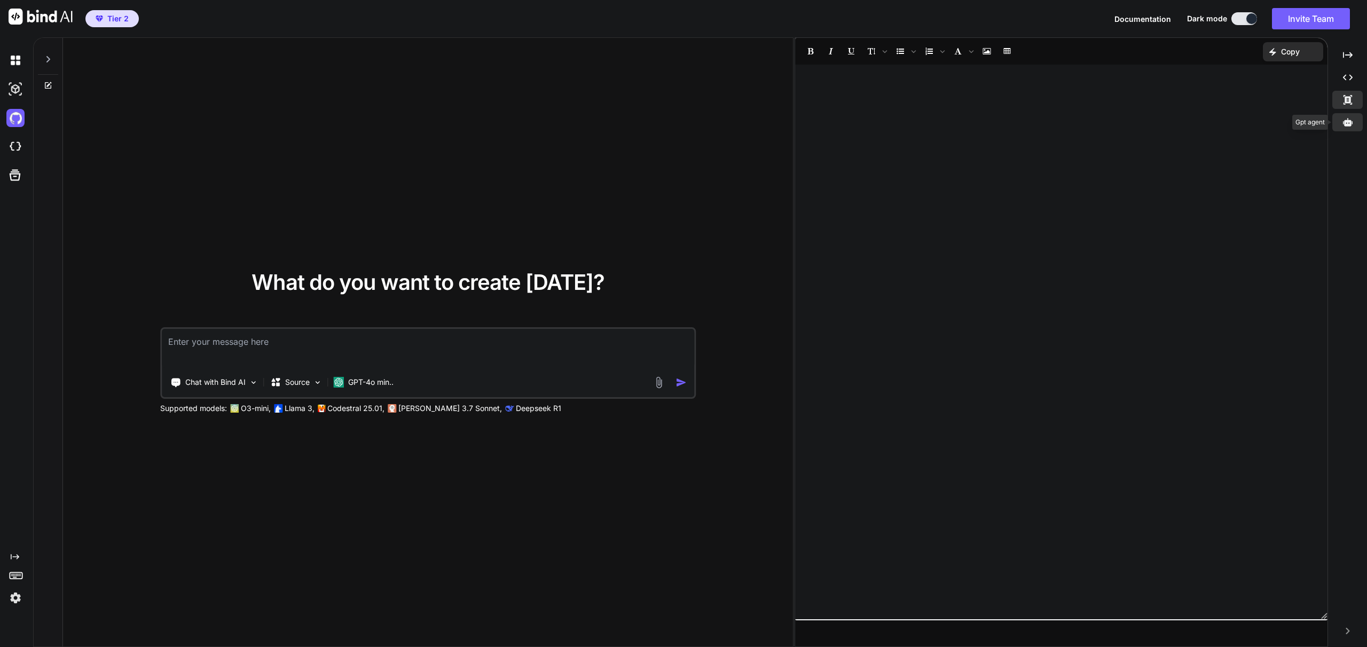
click at [1345, 118] on icon at bounding box center [1348, 123] width 10 height 10
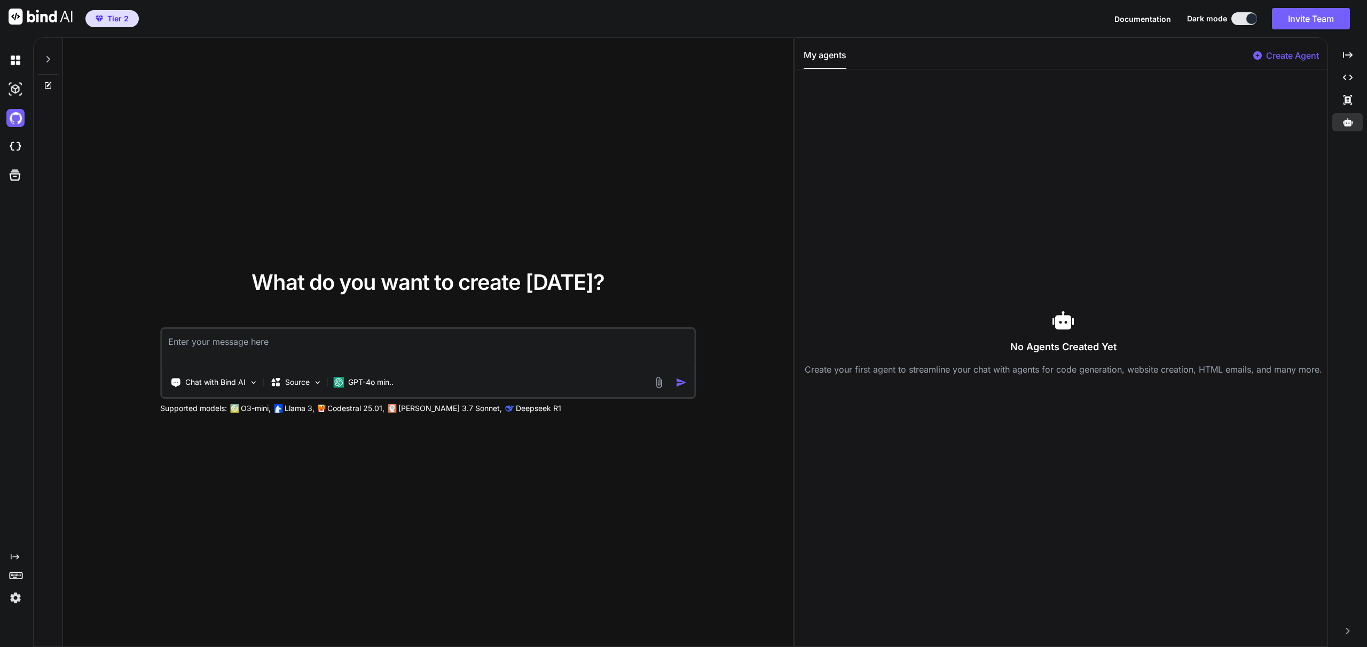
click at [1202, 115] on div "No Agents Created Yet Create your first agent to streamline your chat with agen…" at bounding box center [1064, 343] width 520 height 530
click at [1276, 46] on div "My agents Create Agent No Agents Created Yet Create your first agent to streaml…" at bounding box center [1061, 342] width 532 height 609
click at [1274, 61] on p "Create Agent" at bounding box center [1292, 55] width 53 height 13
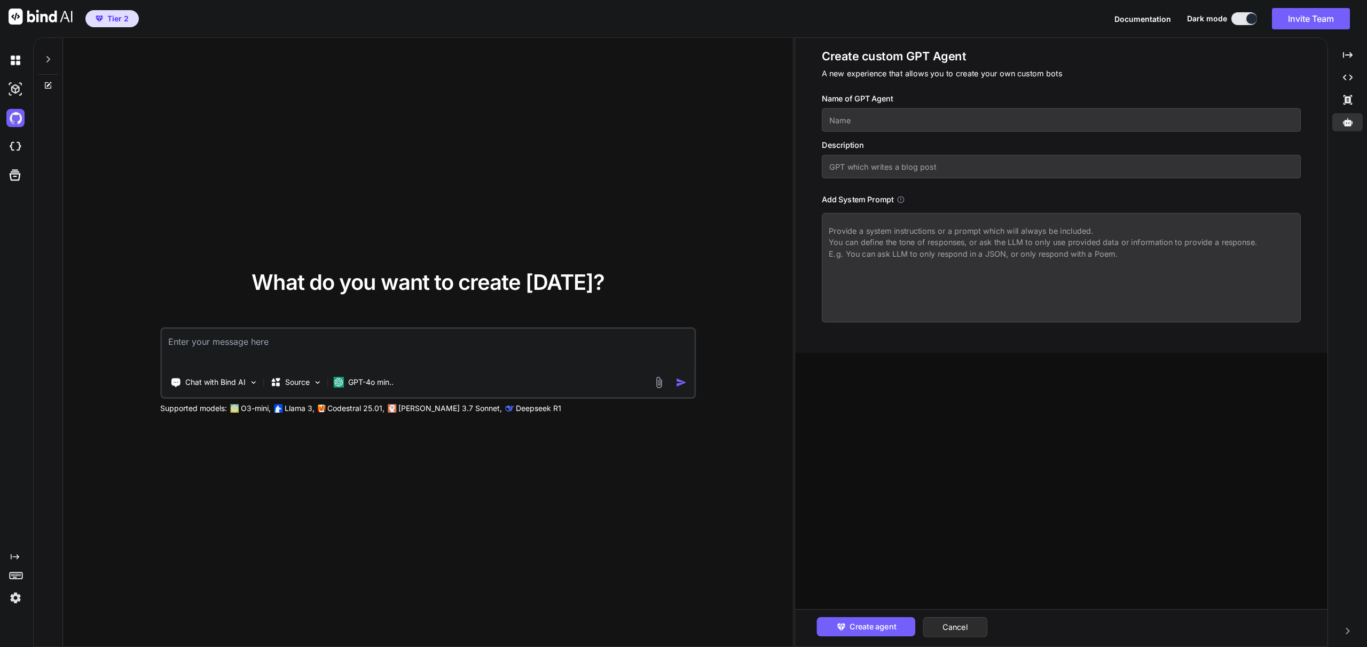
click at [230, 486] on div "What do you want to create [DATE]? Chat with Bind AI Source GPT-4o min.. Suppor…" at bounding box center [428, 343] width 730 height 610
click at [950, 629] on button "Cancel" at bounding box center [955, 627] width 65 height 20
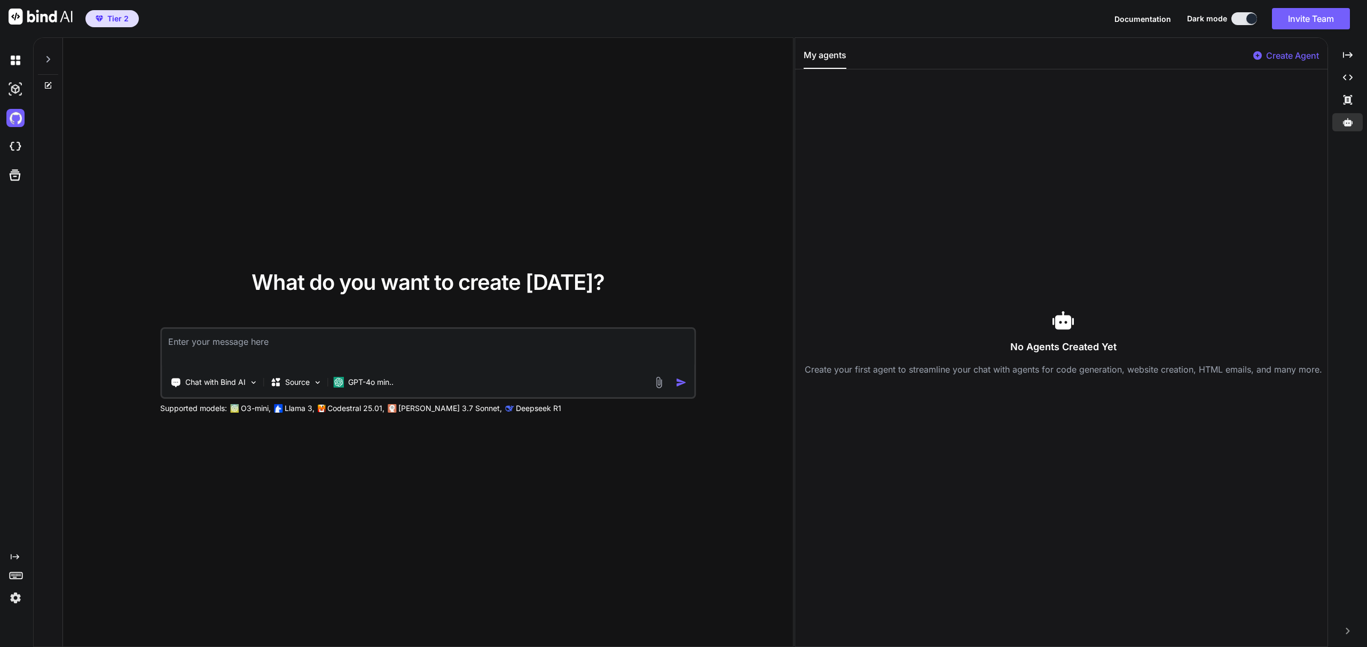
click at [57, 15] on img at bounding box center [41, 17] width 64 height 16
click at [54, 16] on img at bounding box center [41, 17] width 64 height 16
click at [1348, 56] on icon "Created with Pixso." at bounding box center [1348, 55] width 10 height 10
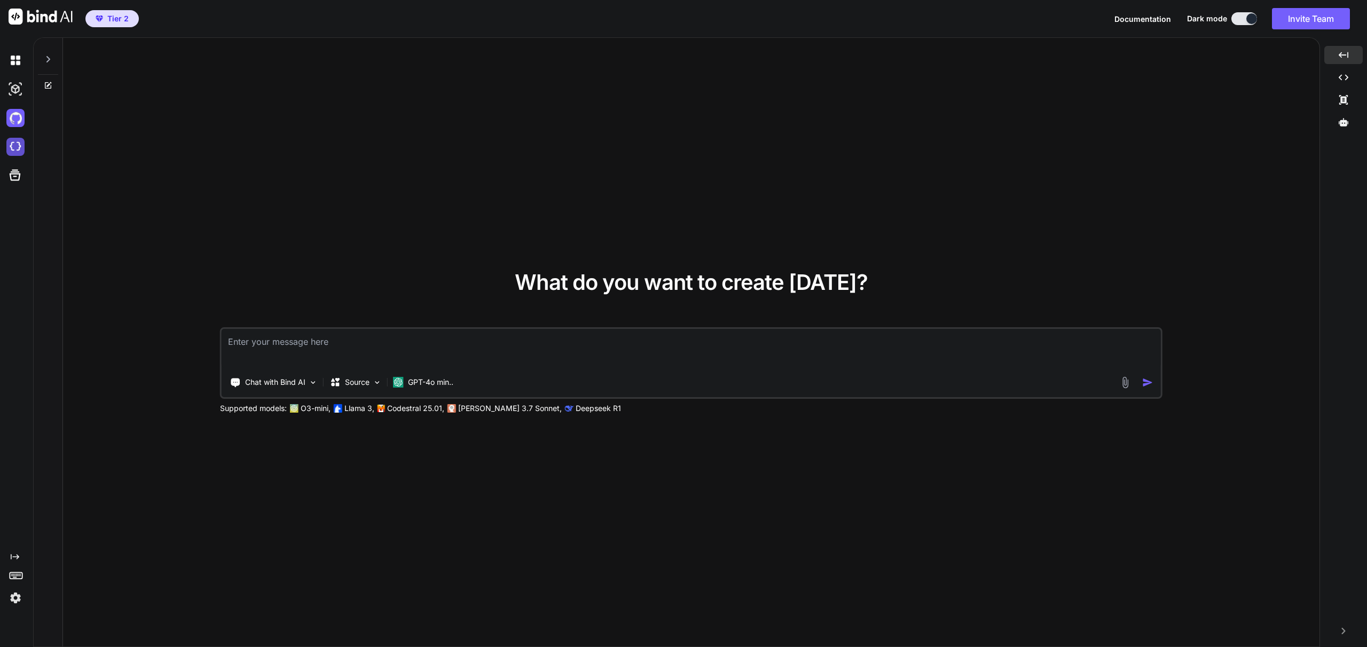
click at [18, 150] on img at bounding box center [15, 147] width 18 height 18
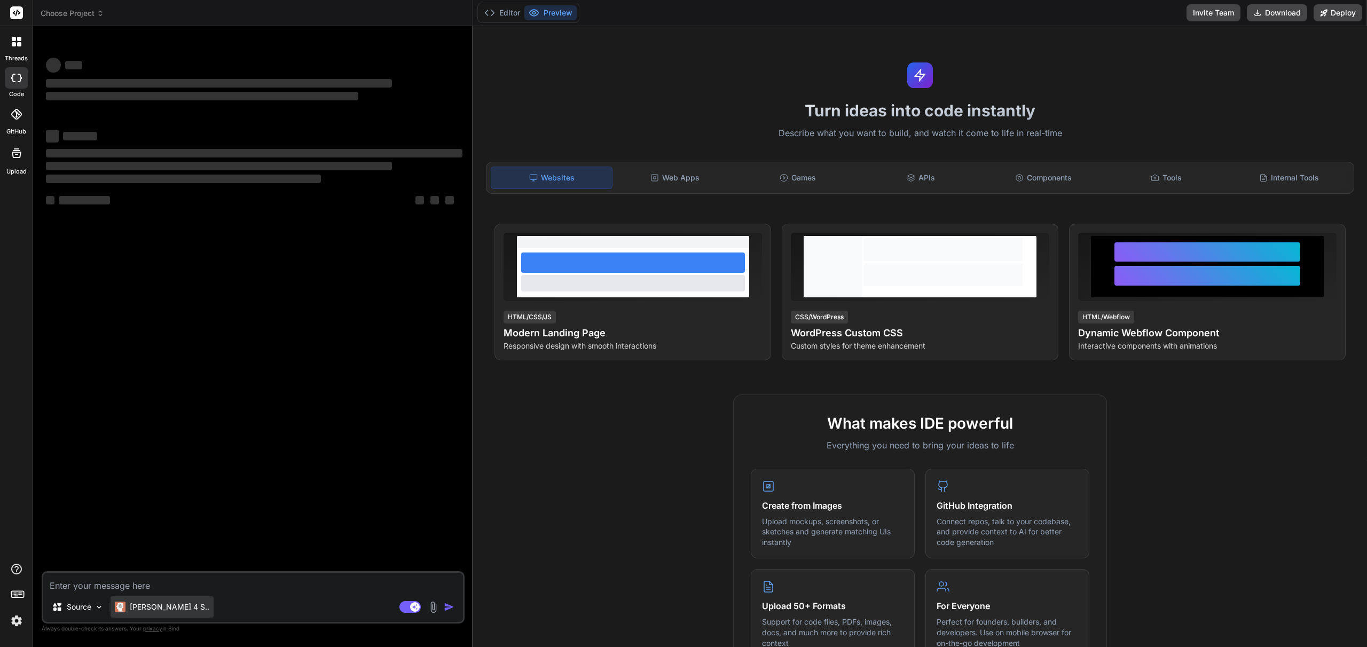
click at [153, 612] on p "Claude 4 S.." at bounding box center [170, 607] width 80 height 11
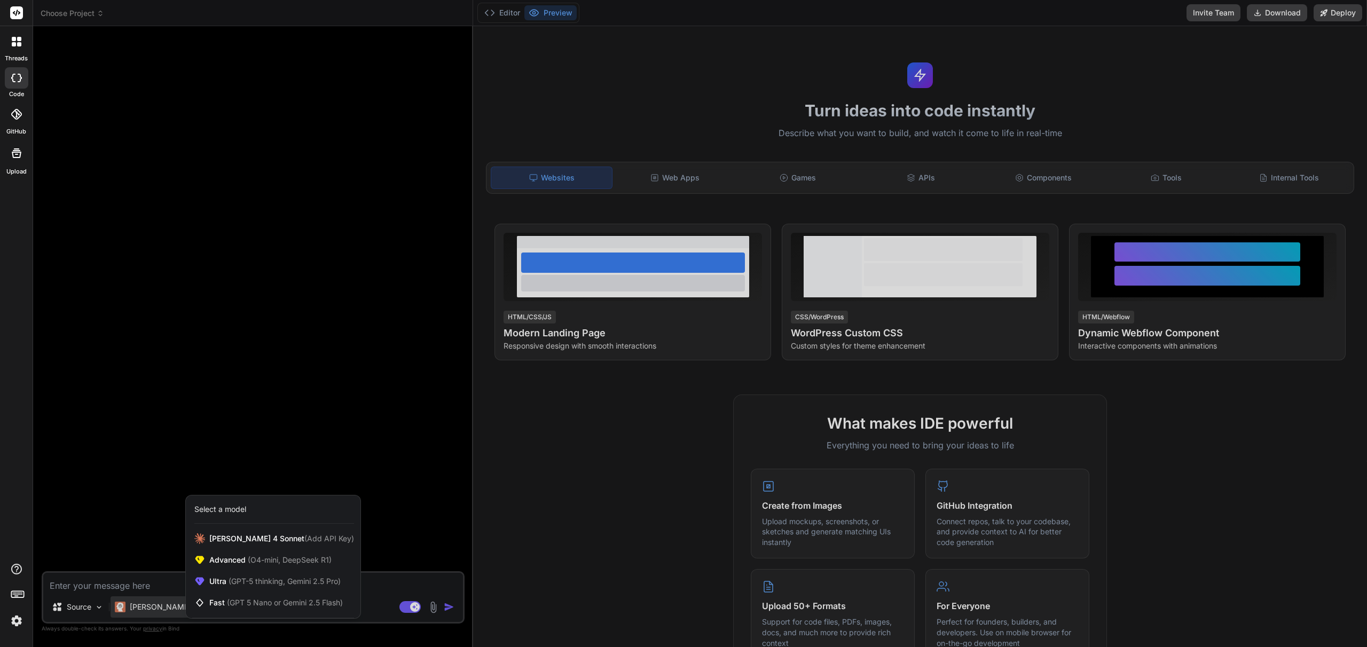
click at [158, 605] on div at bounding box center [683, 323] width 1367 height 647
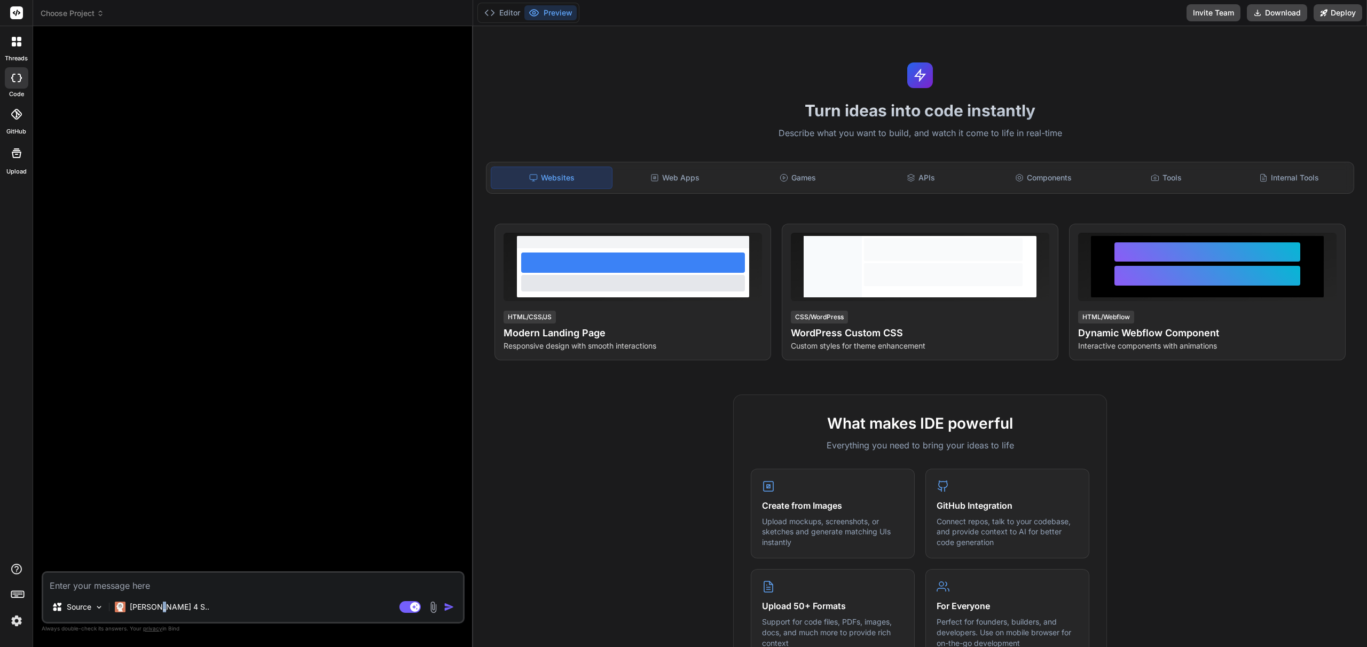
click at [158, 605] on p "Claude 4 S.." at bounding box center [170, 607] width 80 height 11
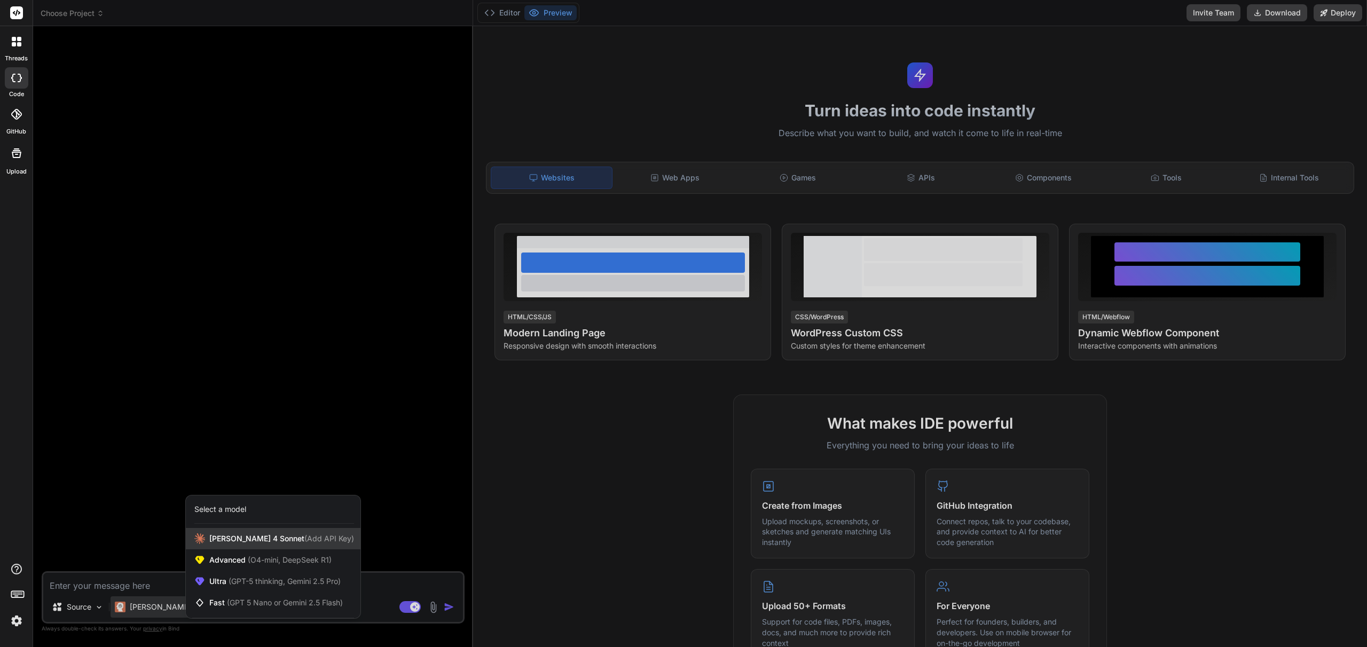
click at [304, 536] on span "(Add API Key)" at bounding box center [329, 538] width 50 height 9
type textarea "x"
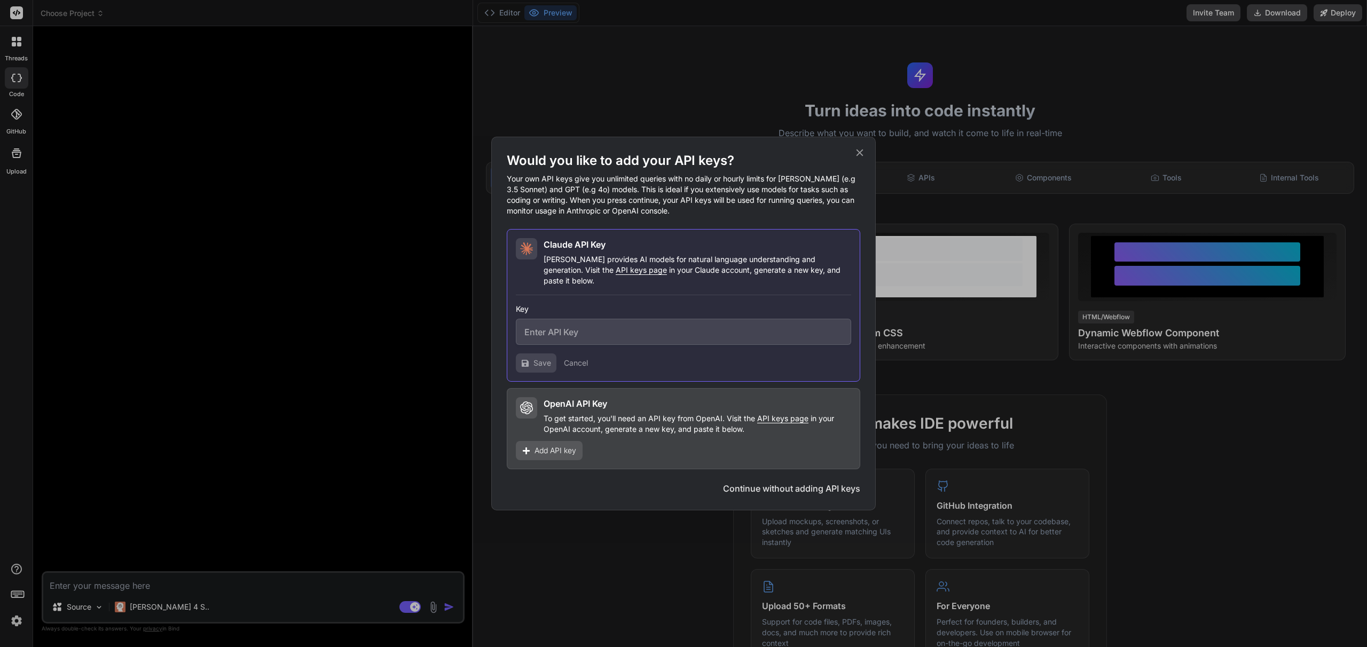
click at [608, 424] on p "To get started, you'll need an API key from OpenAI. Visit the API keys page in …" at bounding box center [698, 423] width 308 height 21
click at [558, 445] on span "Add API key" at bounding box center [556, 450] width 42 height 11
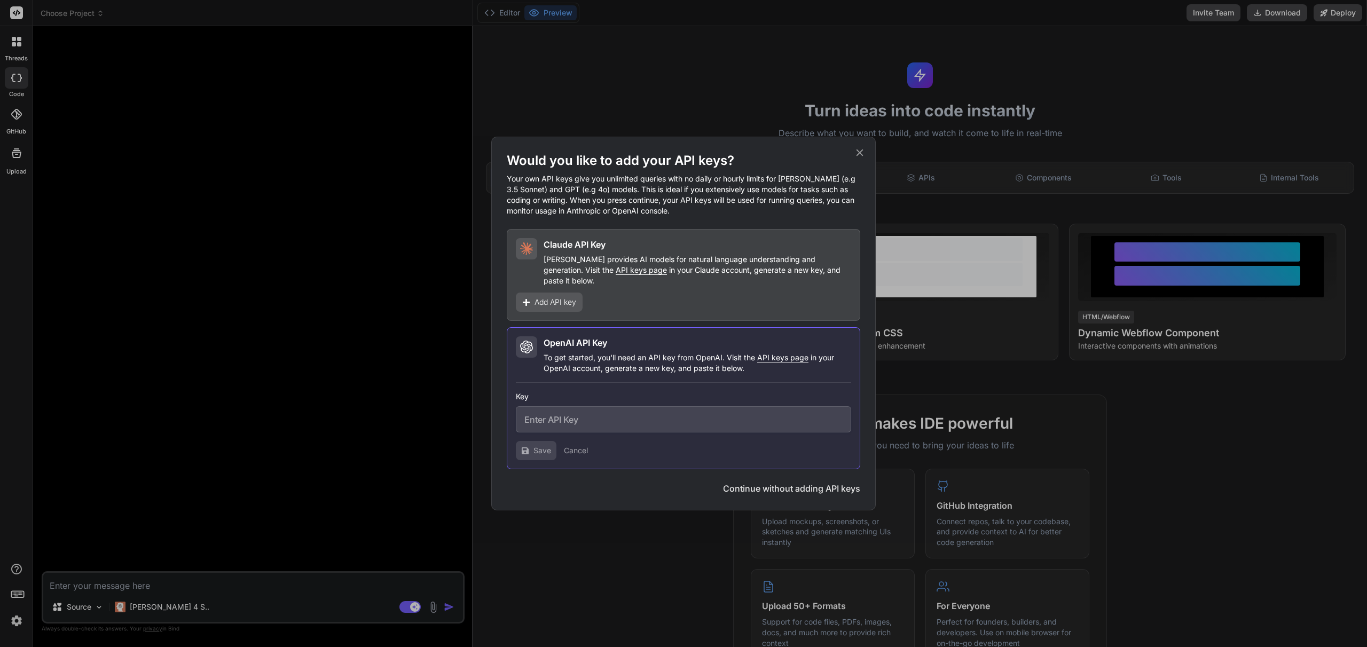
click at [582, 413] on input "text" at bounding box center [683, 419] width 335 height 26
paste input "https://app.getbind.co/"
type input "https://app.getbind.co/"
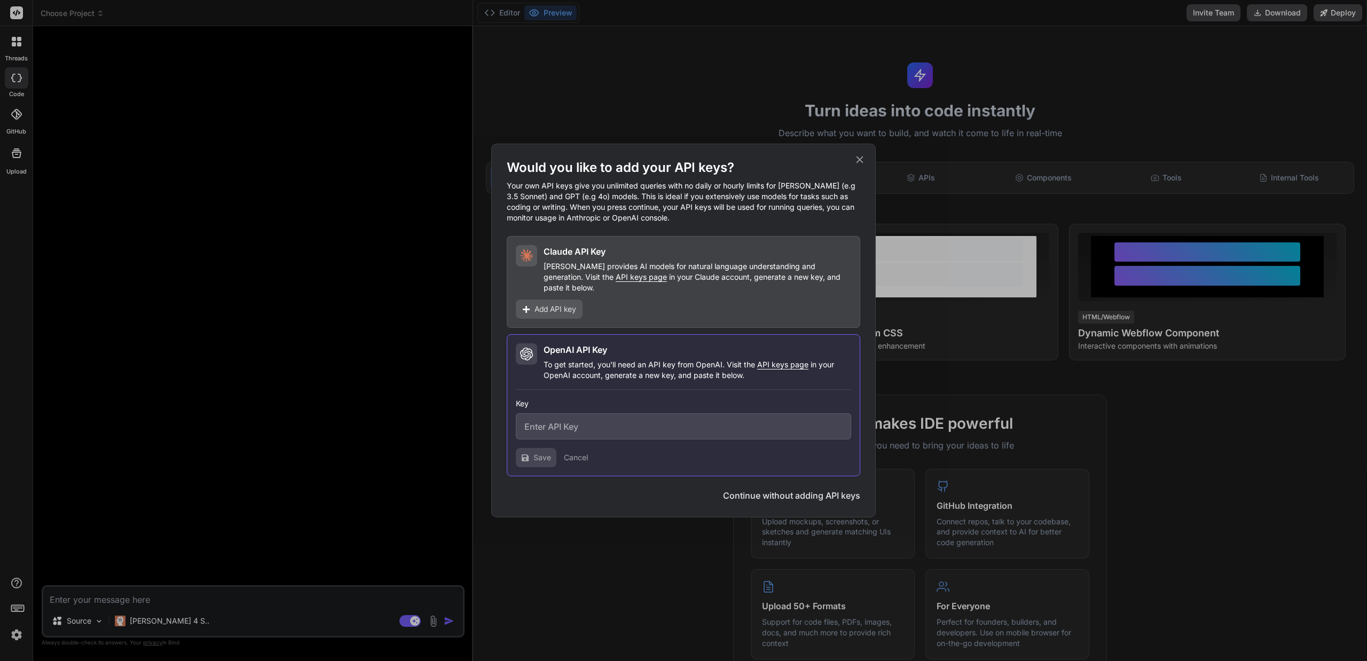
type textarea "x"
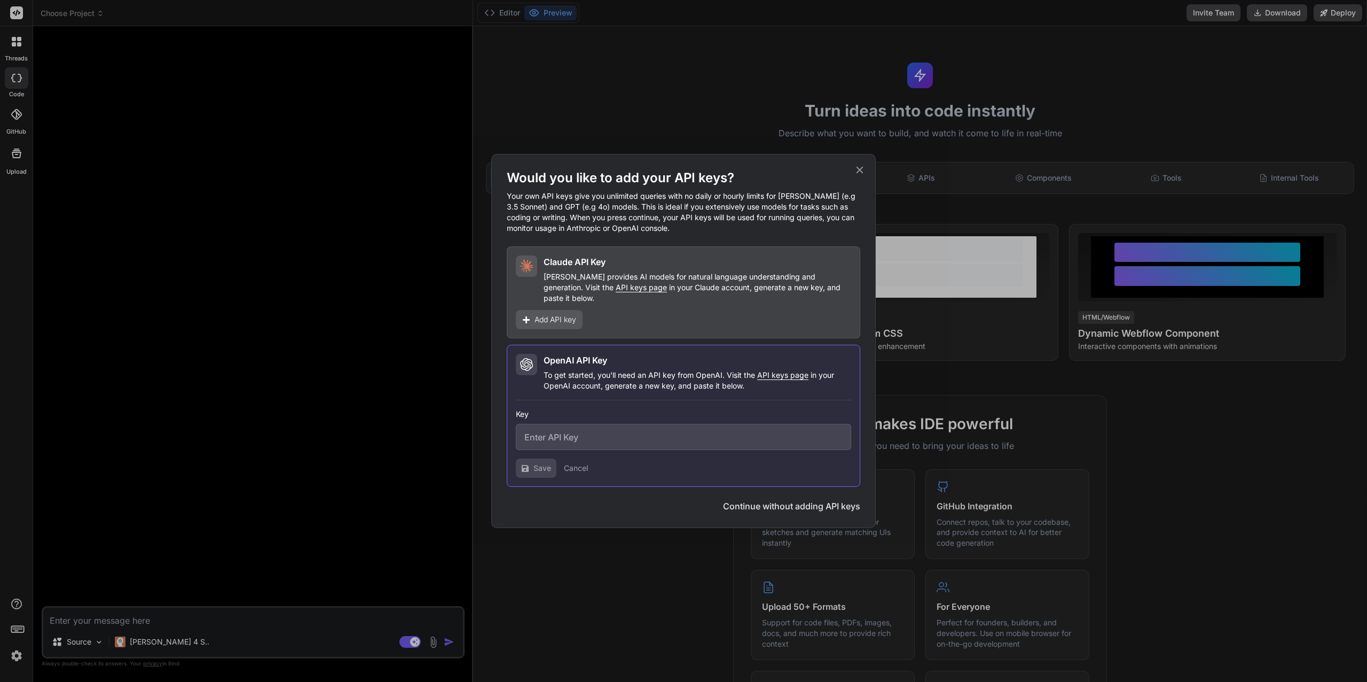
click at [593, 437] on input "text" at bounding box center [683, 437] width 335 height 26
paste input "sk-proj-EGQl-9Kn1SWZsKdQ-y5OETRgp2qmlKb0M2v-F97CWZFOYp7BTq_aNiWVucTbMGXVRLTLUl7…"
type input "sk-proj-EGQl-9Kn1SWZsKdQ-y5OETRgp2qmlKb0M2v-F97CWZFOYp7BTq_aNiWVucTbMGXVRLTLUl7…"
click at [536, 465] on span "Save" at bounding box center [543, 468] width 18 height 11
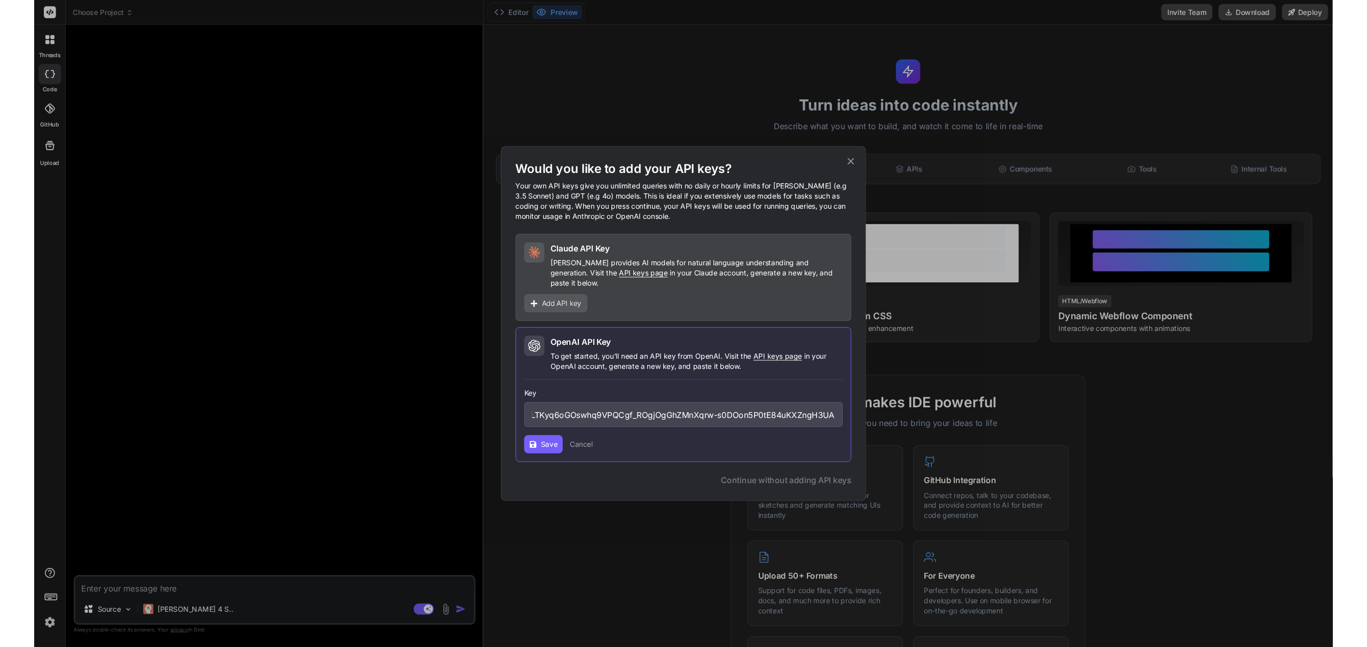
scroll to position [0, 0]
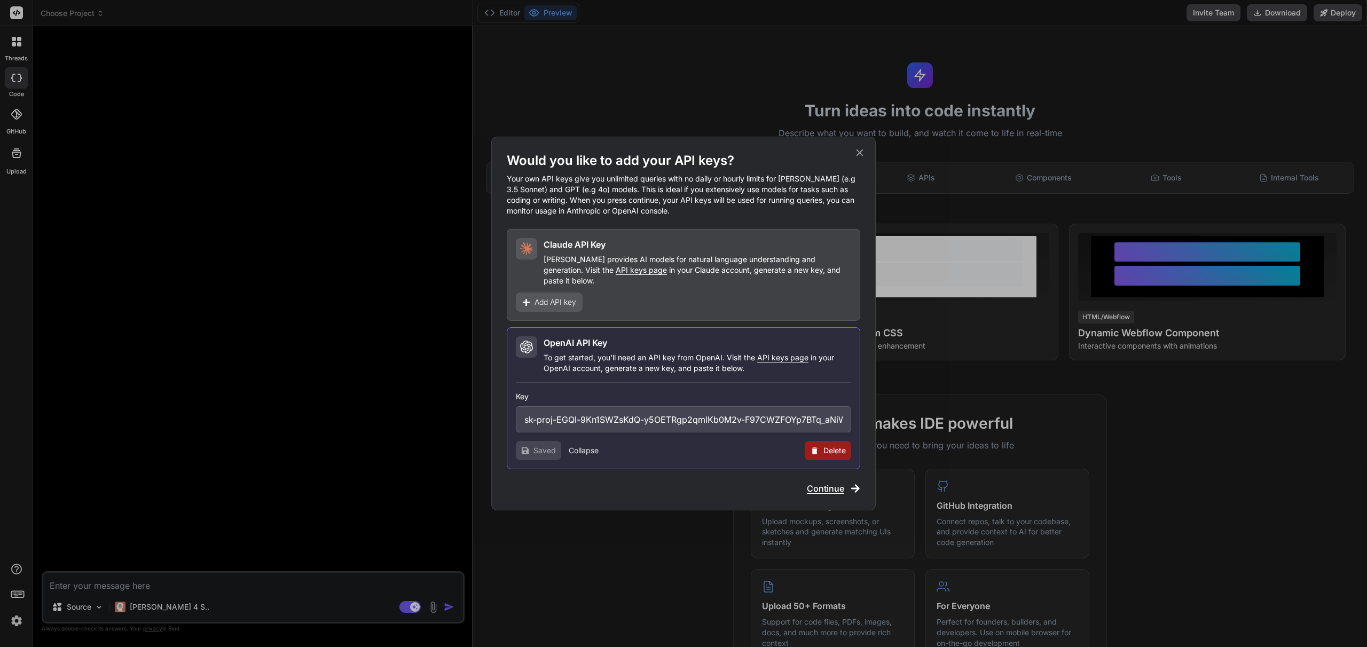
click at [665, 353] on p "To get started, you'll need an API key from OpenAI. Visit the API keys page in …" at bounding box center [698, 363] width 308 height 21
click at [832, 482] on span "Continue" at bounding box center [825, 488] width 37 height 13
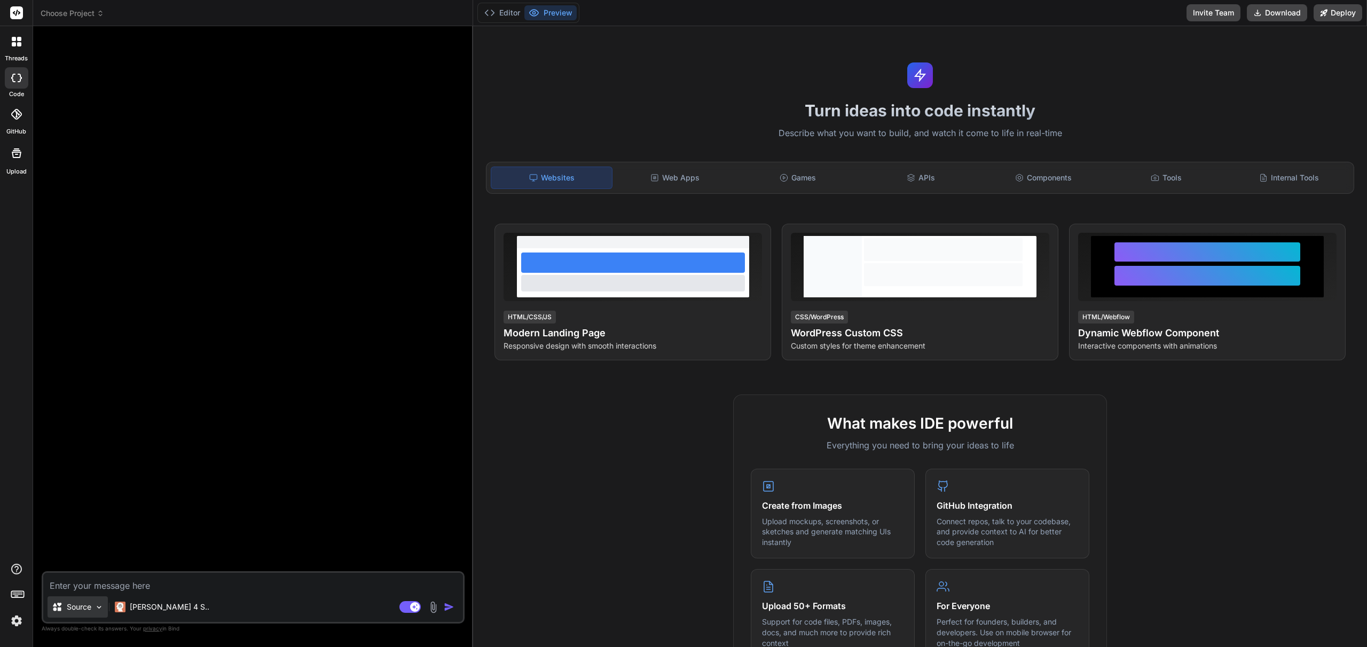
click at [81, 607] on p "Source" at bounding box center [79, 607] width 25 height 11
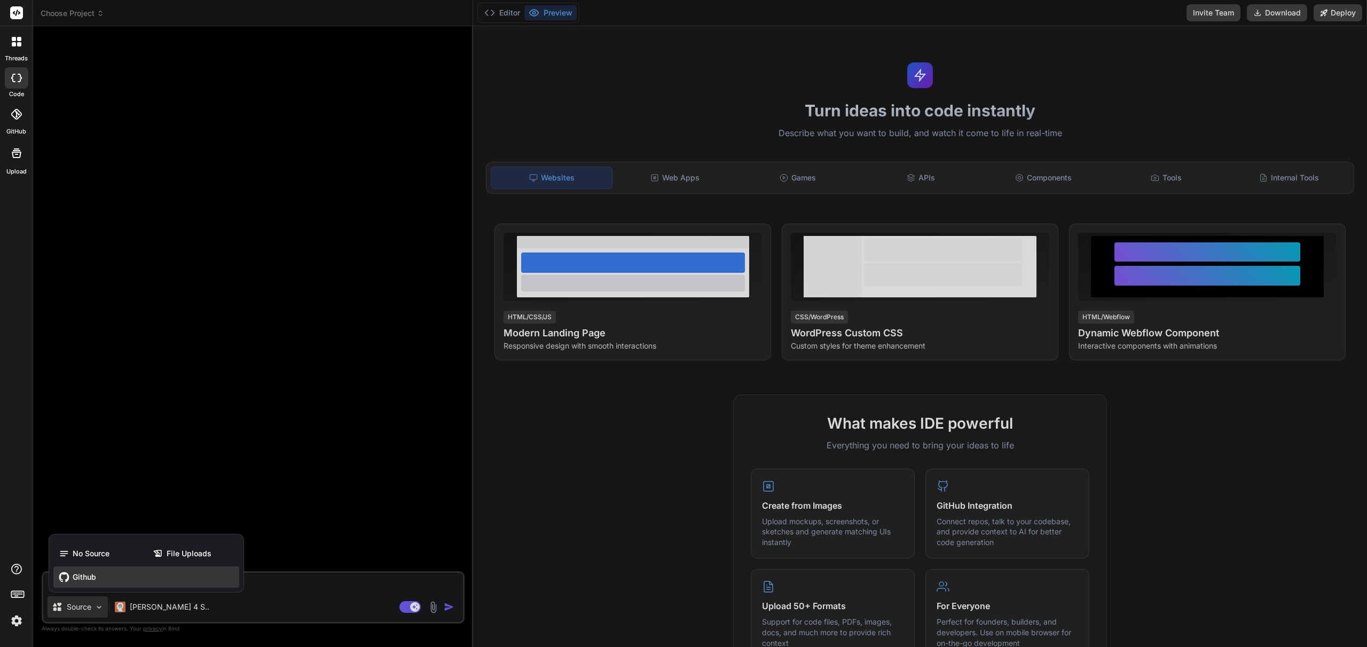
click at [94, 579] on span "Github" at bounding box center [85, 577] width 24 height 11
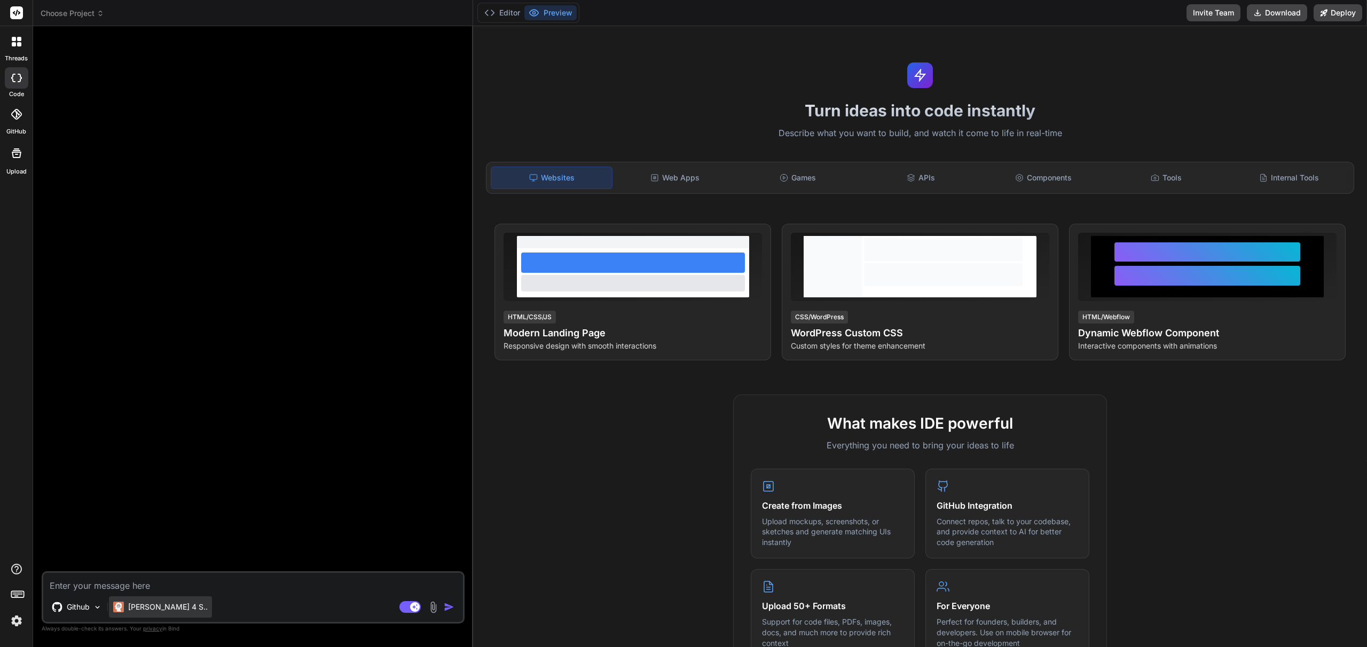
click at [150, 612] on p "Claude 4 S.." at bounding box center [168, 607] width 80 height 11
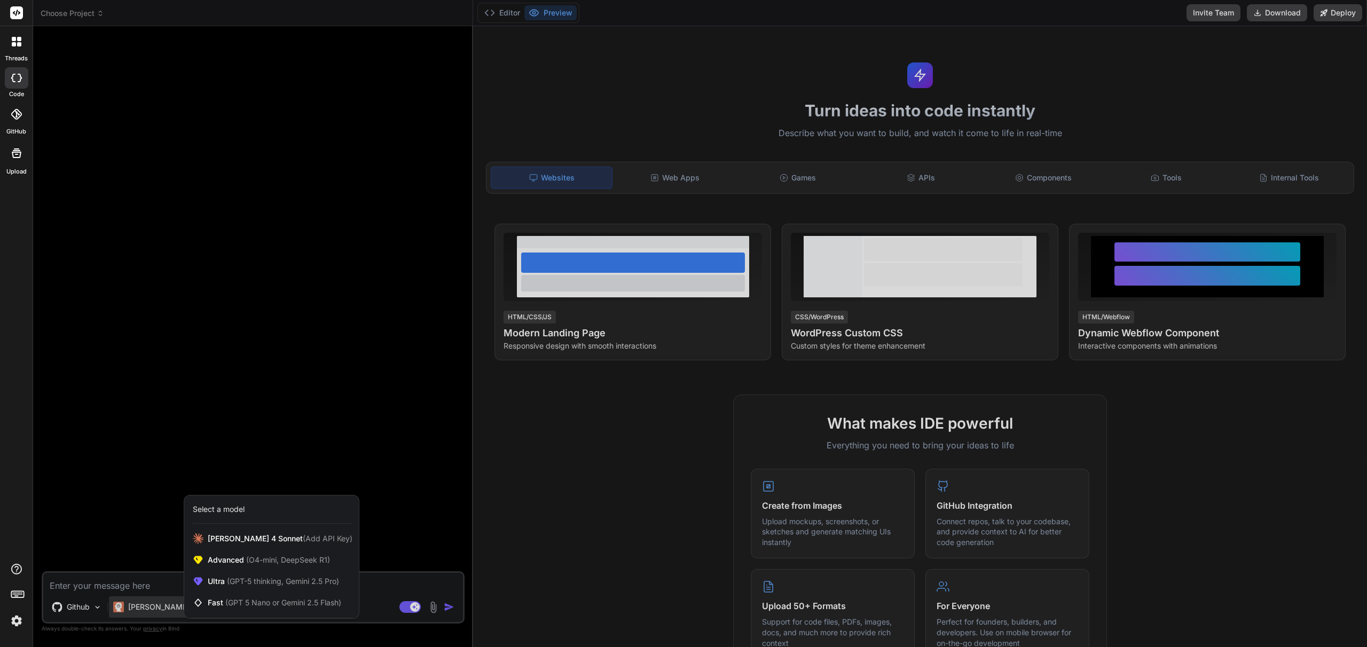
click at [258, 514] on div "Select a model" at bounding box center [273, 509] width 160 height 11
click at [228, 508] on div "Select a model" at bounding box center [219, 509] width 52 height 11
click at [304, 545] on div "Claude 4 Sonnet (Add API Key)" at bounding box center [271, 538] width 175 height 21
type textarea "x"
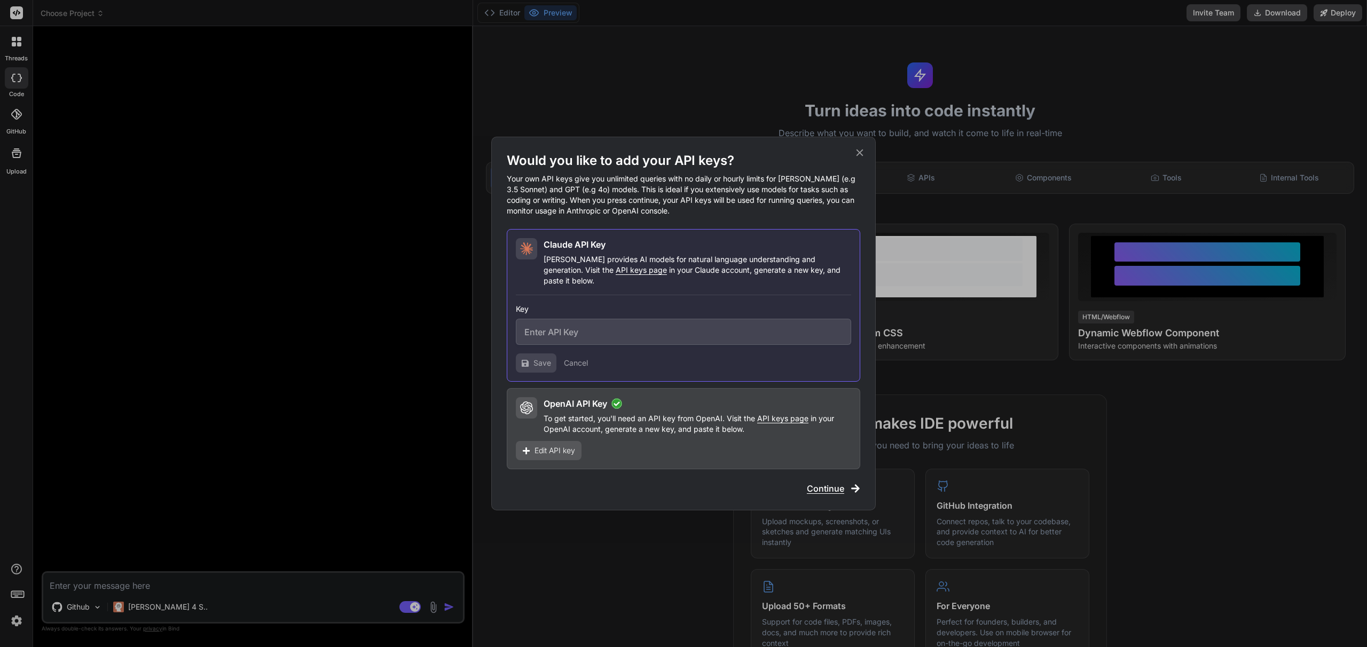
click at [666, 426] on p "To get started, you'll need an API key from OpenAI. Visit the API keys page in …" at bounding box center [698, 423] width 308 height 21
click at [558, 403] on h2 "OpenAI API Key" at bounding box center [576, 403] width 64 height 13
click at [568, 397] on h2 "OpenAI API Key" at bounding box center [576, 403] width 64 height 13
click at [805, 467] on div "Would you like to add your API keys? Your own API keys give you unlimited queri…" at bounding box center [684, 323] width 354 height 343
click at [825, 482] on span "Continue" at bounding box center [825, 488] width 37 height 13
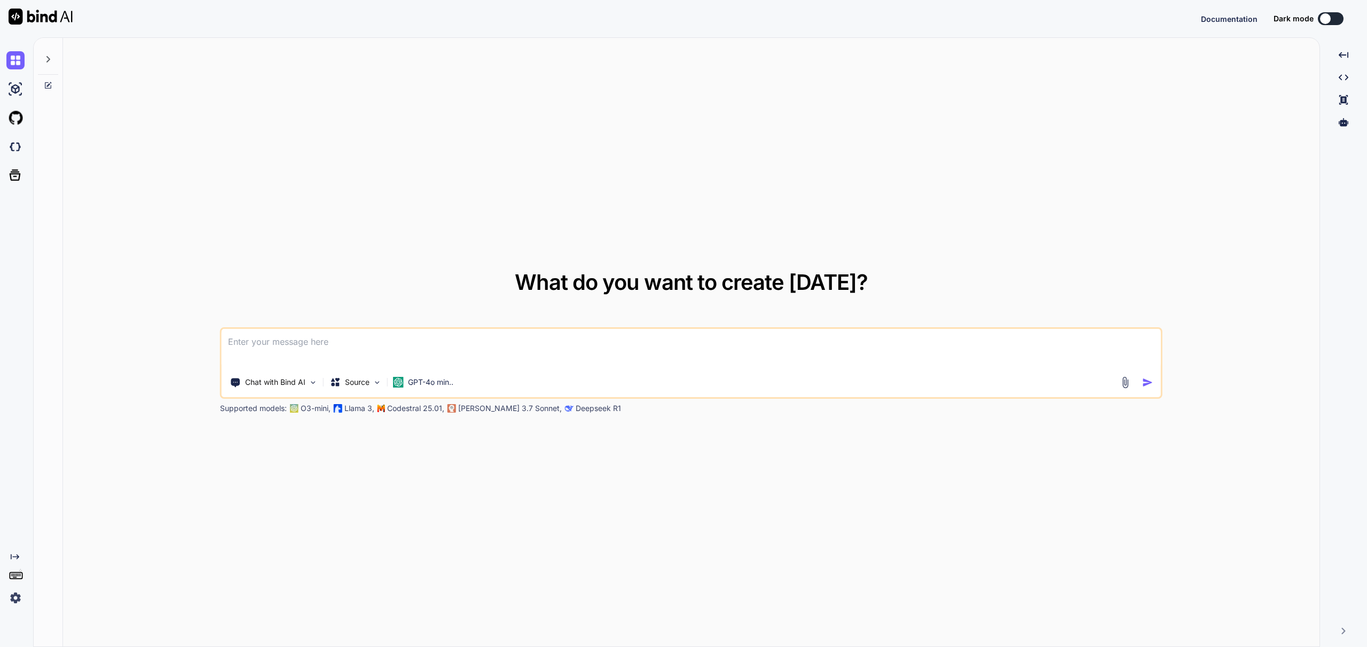
click at [396, 200] on div "What do you want to create today? Chat with Bind AI Source GPT-4o min.. Support…" at bounding box center [691, 343] width 1257 height 610
type textarea "x"
click at [1336, 13] on button at bounding box center [1331, 18] width 26 height 13
click at [1244, 20] on button at bounding box center [1245, 18] width 26 height 13
type textarea "x"
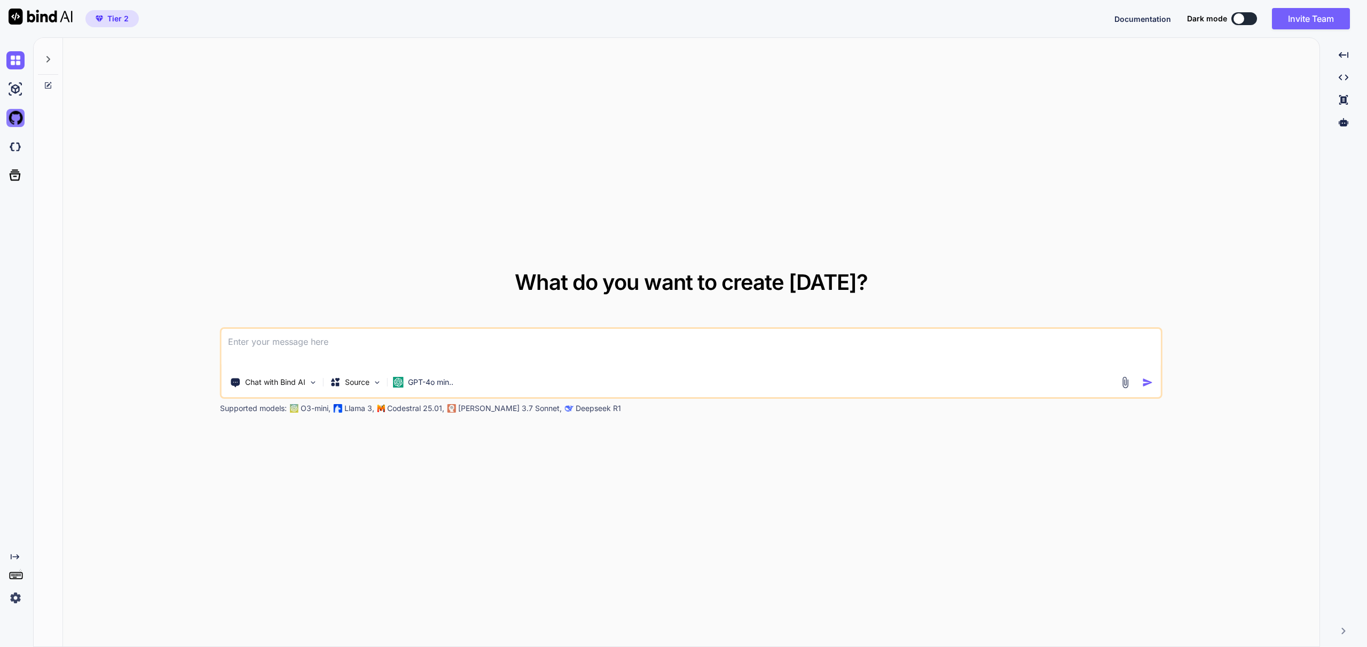
click at [13, 116] on img at bounding box center [15, 118] width 18 height 18
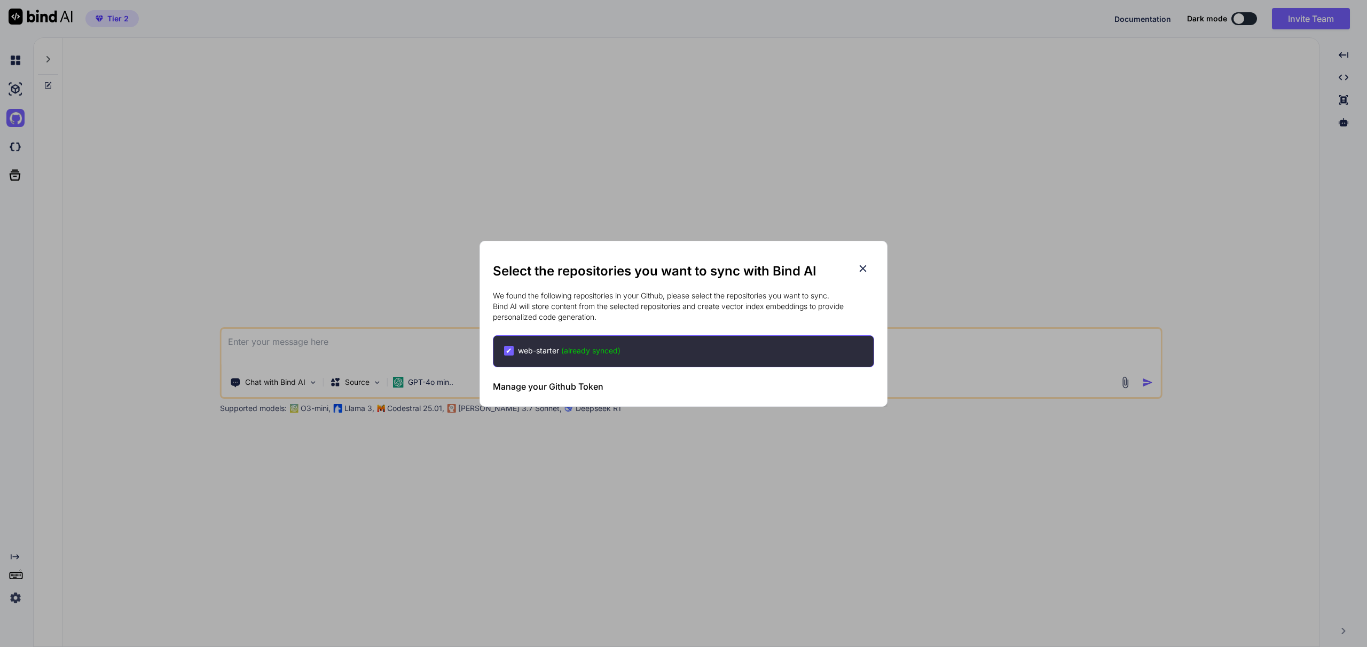
click at [621, 169] on div "Select the repositories you want to sync with Bind AI We found the following re…" at bounding box center [683, 323] width 1367 height 647
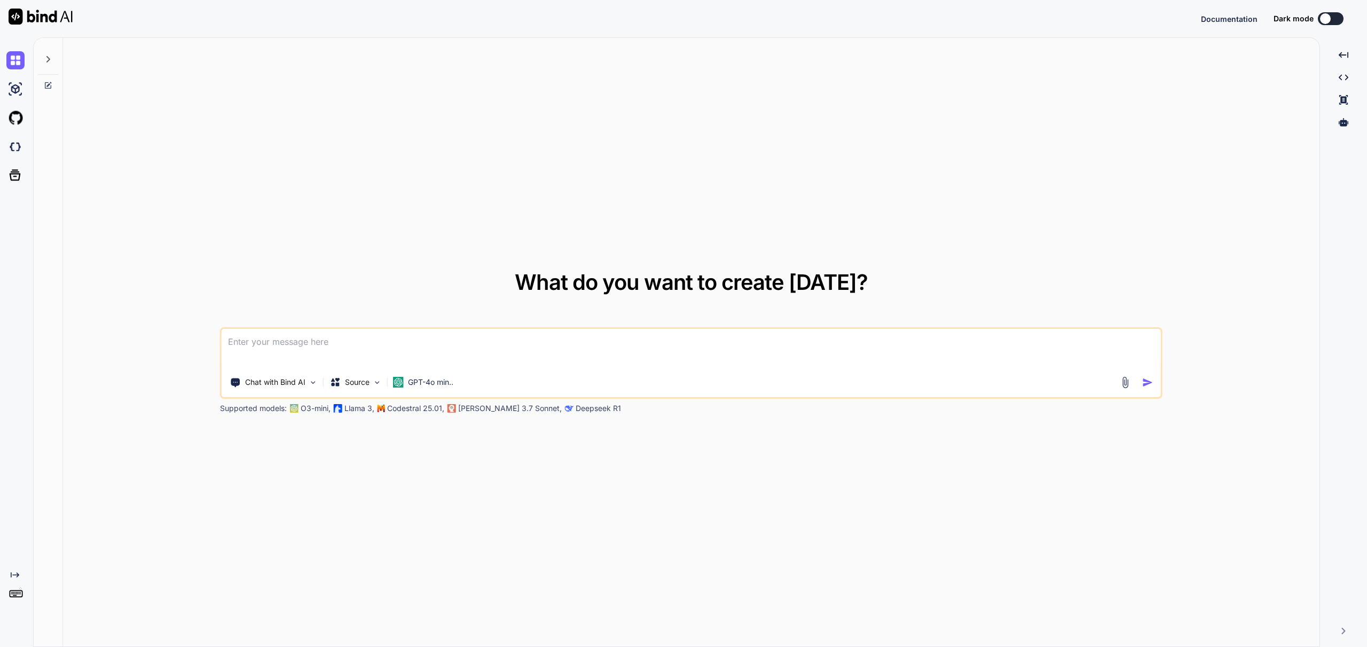
type textarea "x"
click at [359, 245] on div "What do you want to create [DATE]? Chat with Bind AI Source GPT-4o min.. Suppor…" at bounding box center [691, 343] width 1257 height 610
click at [369, 381] on p "Source" at bounding box center [357, 382] width 25 height 11
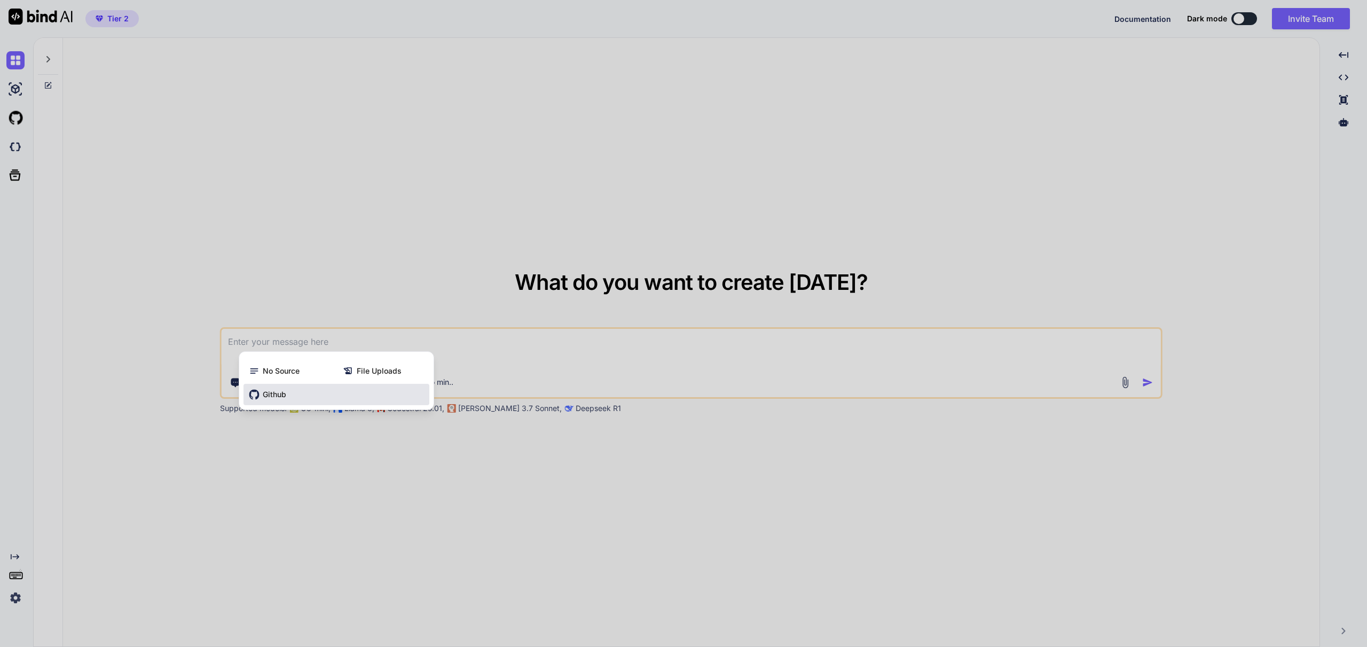
click at [275, 395] on span "Github" at bounding box center [275, 394] width 24 height 11
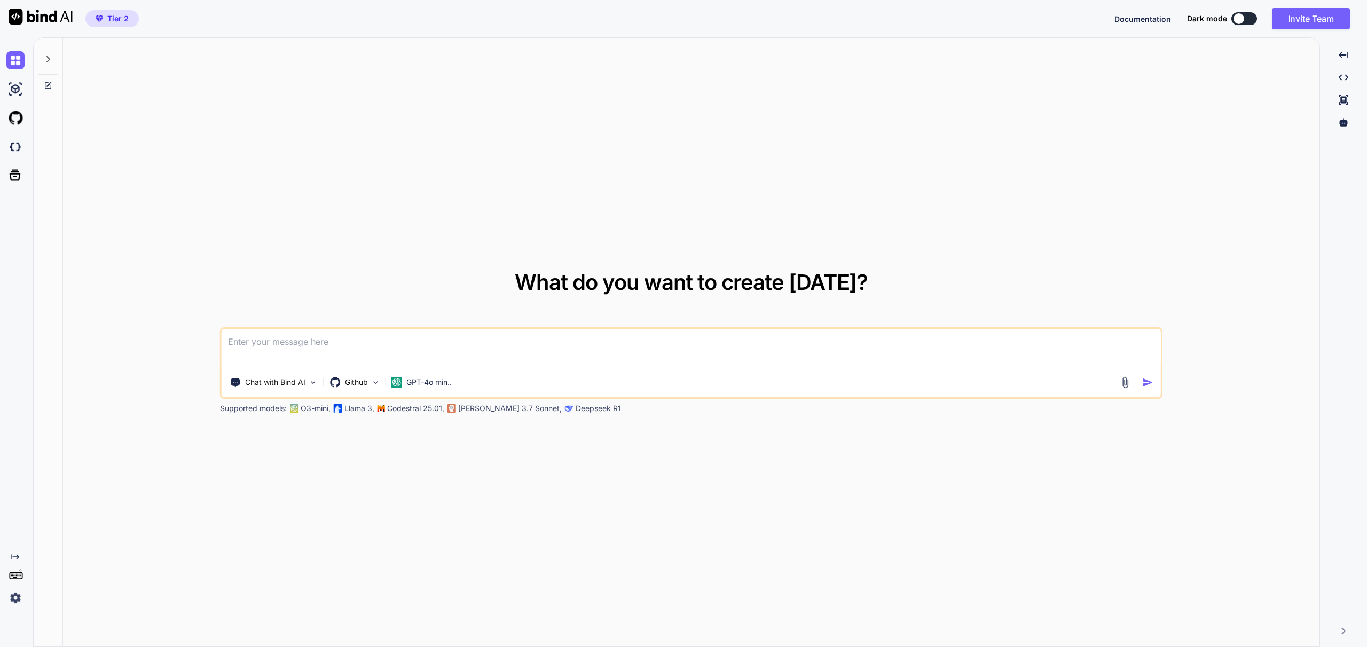
click at [300, 347] on textarea at bounding box center [691, 349] width 939 height 40
type textarea "access the github"
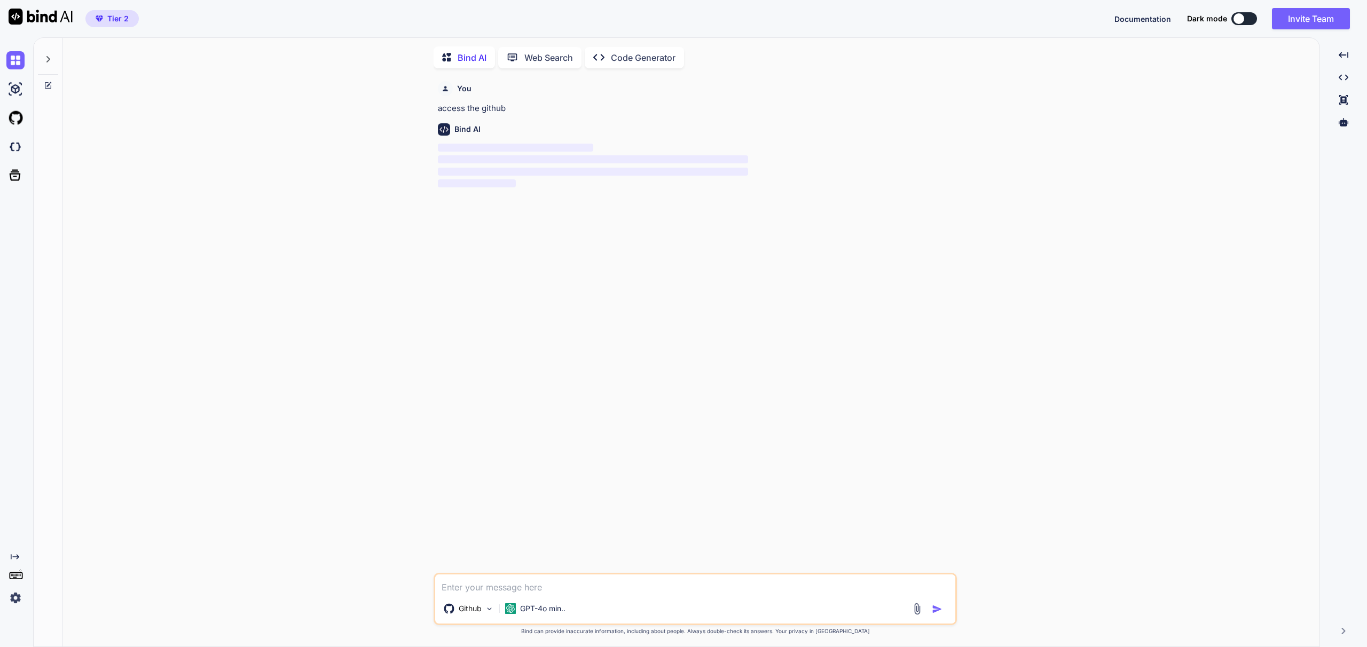
scroll to position [4, 0]
